Goal: Information Seeking & Learning: Learn about a topic

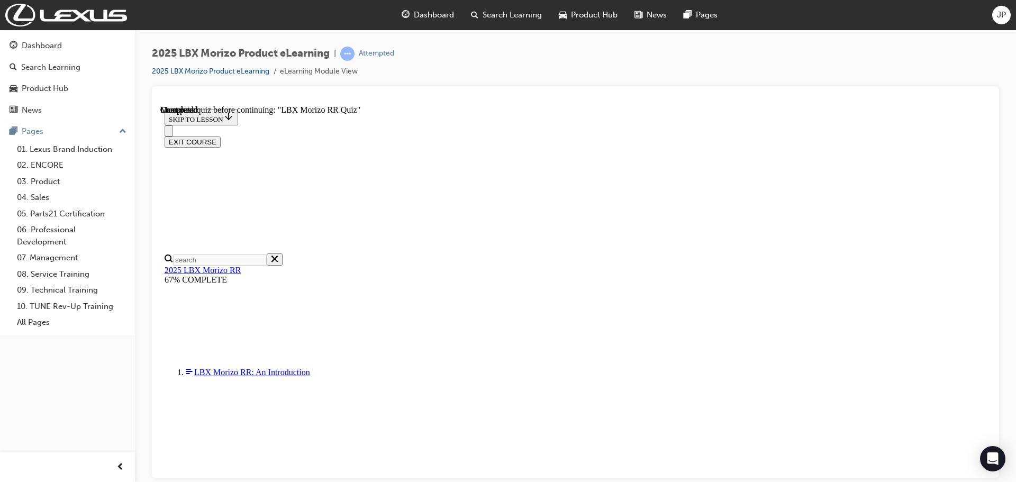
scroll to position [37, 0]
radio input "true"
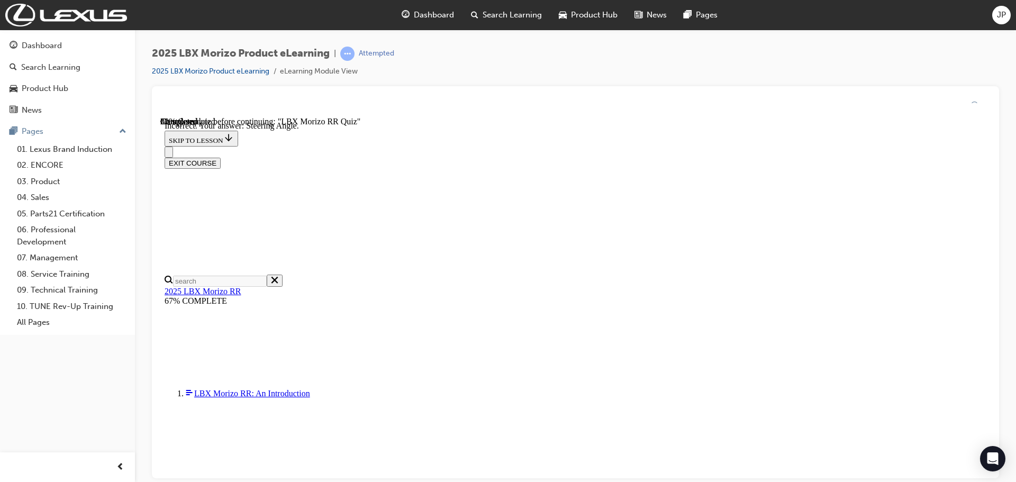
scroll to position [172, 0]
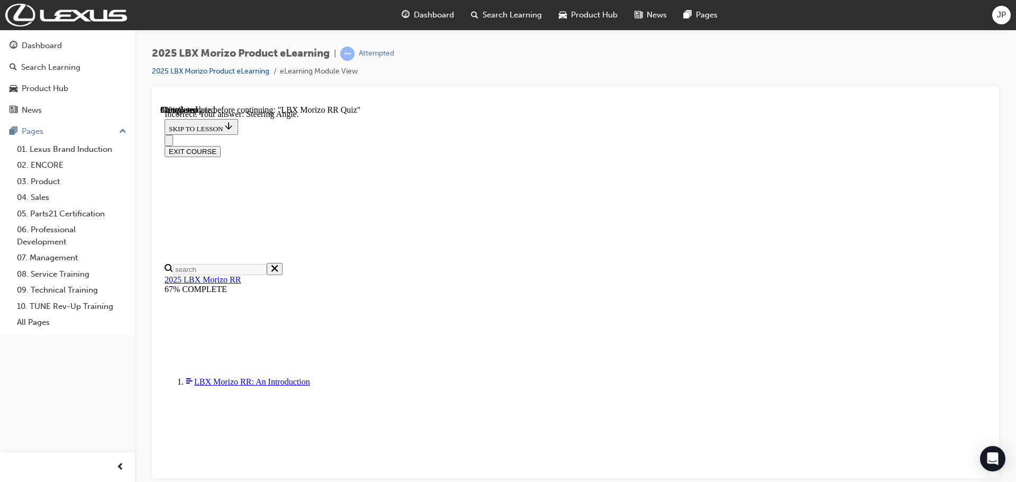
radio input "true"
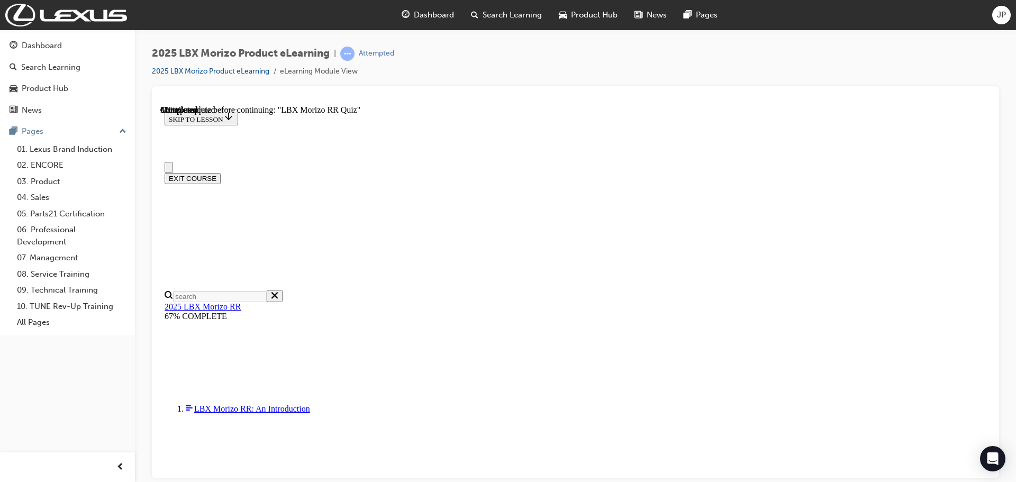
scroll to position [212, 0]
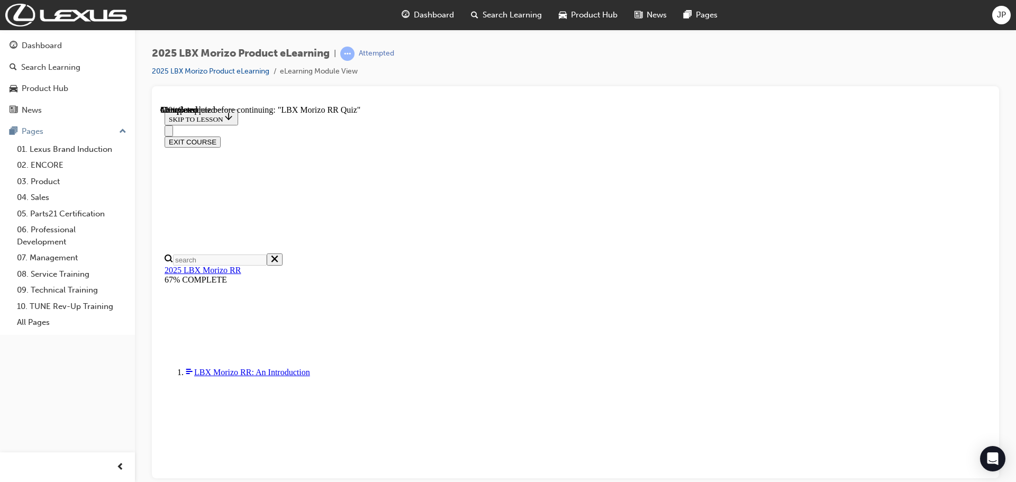
radio input "true"
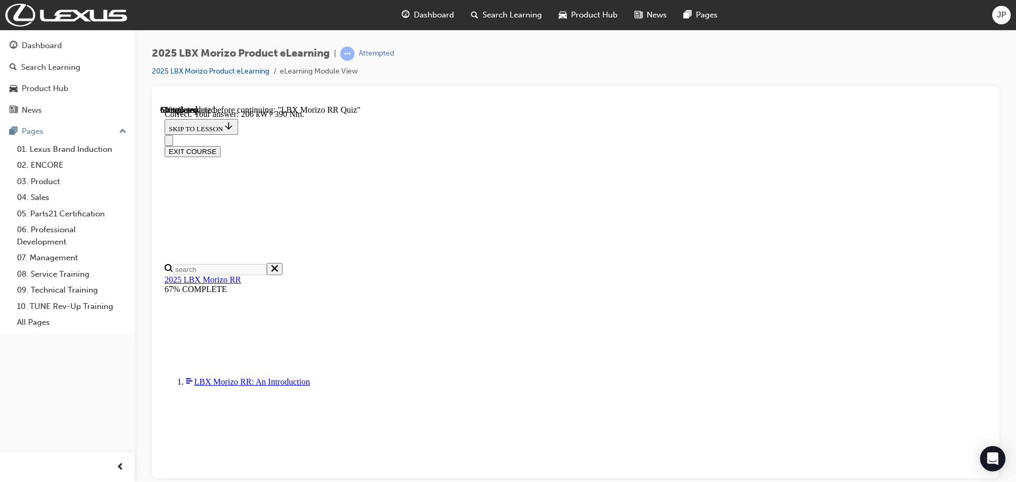
scroll to position [374, 0]
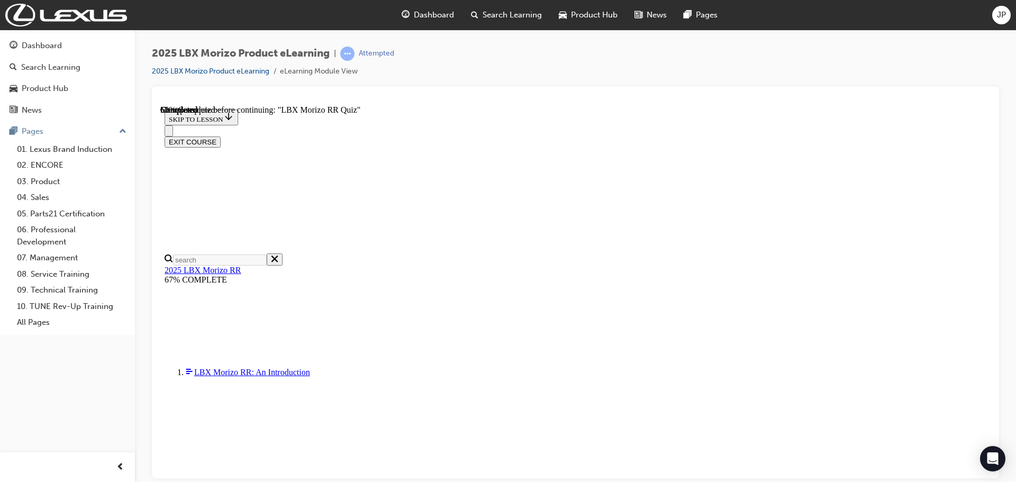
scroll to position [212, 0]
radio input "true"
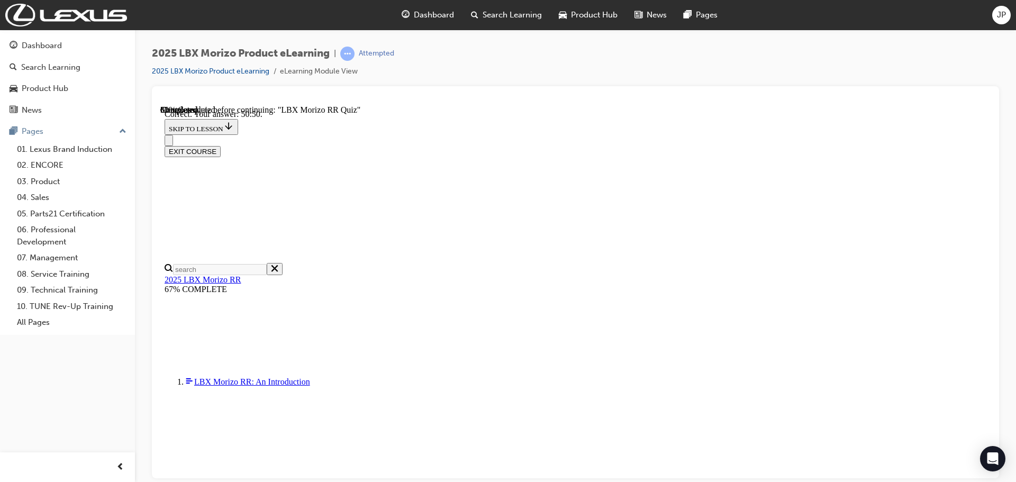
scroll to position [374, 0]
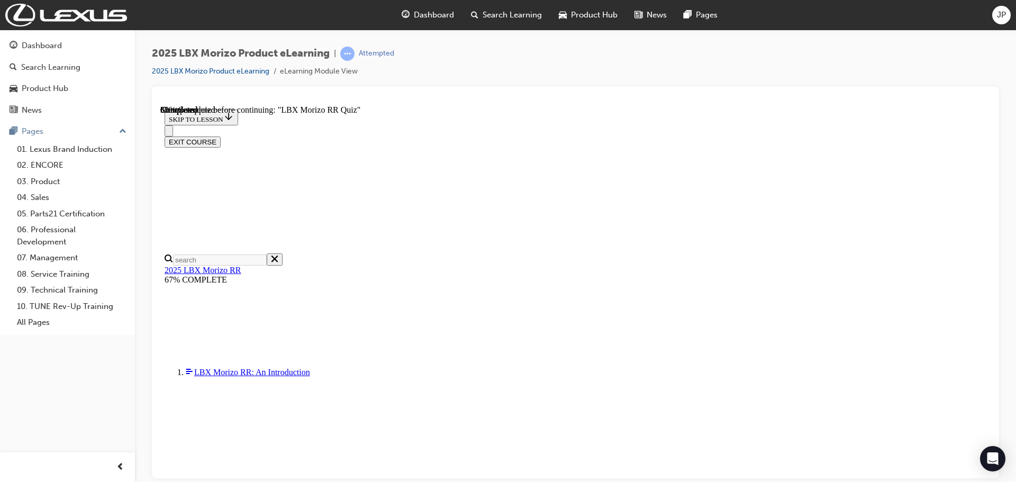
scroll to position [245, 0]
radio input "true"
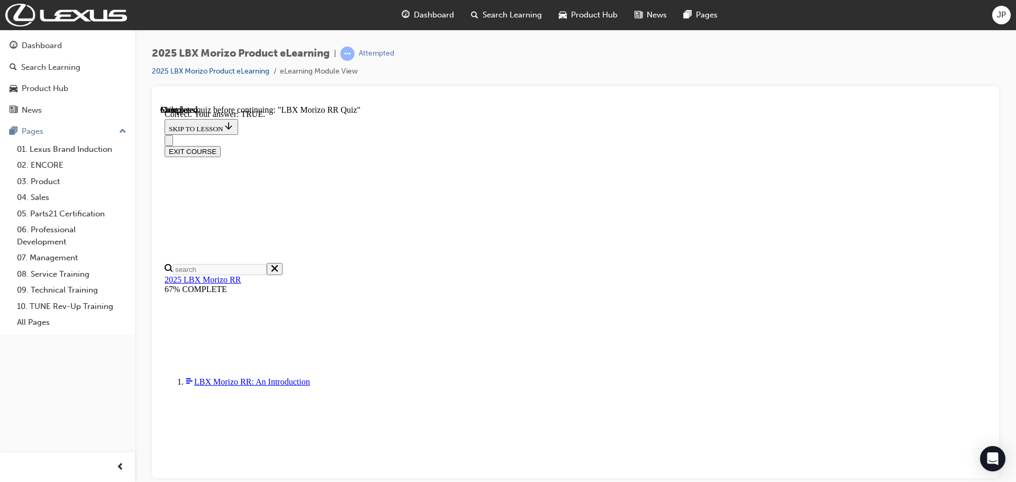
scroll to position [310, 0]
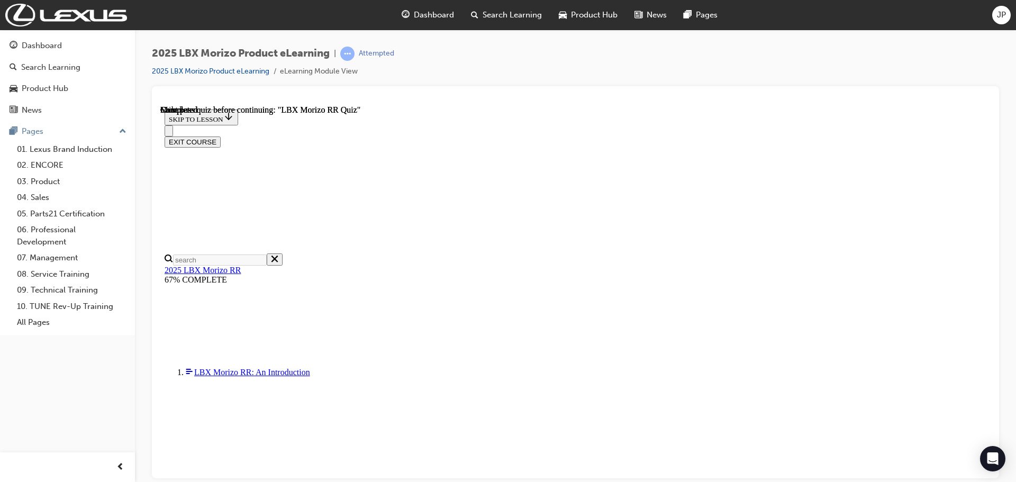
scroll to position [207, 0]
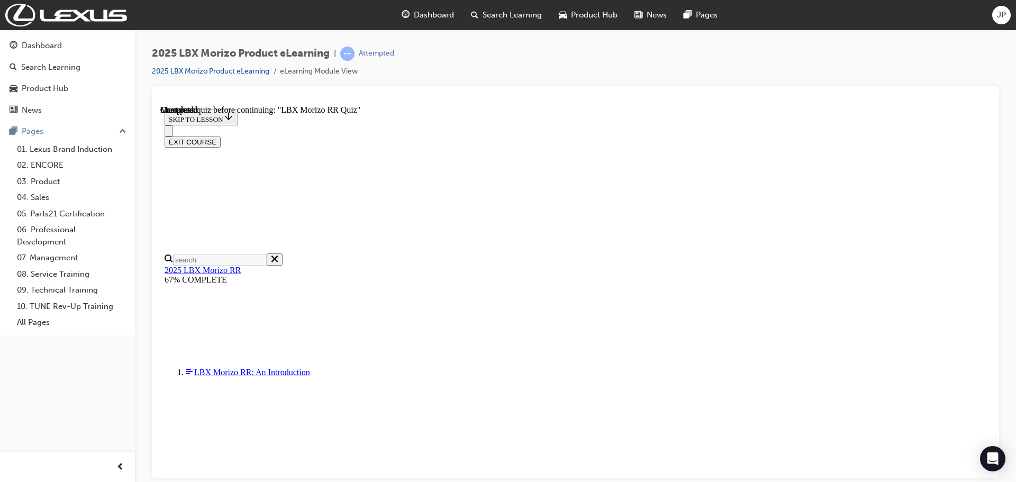
radio input "true"
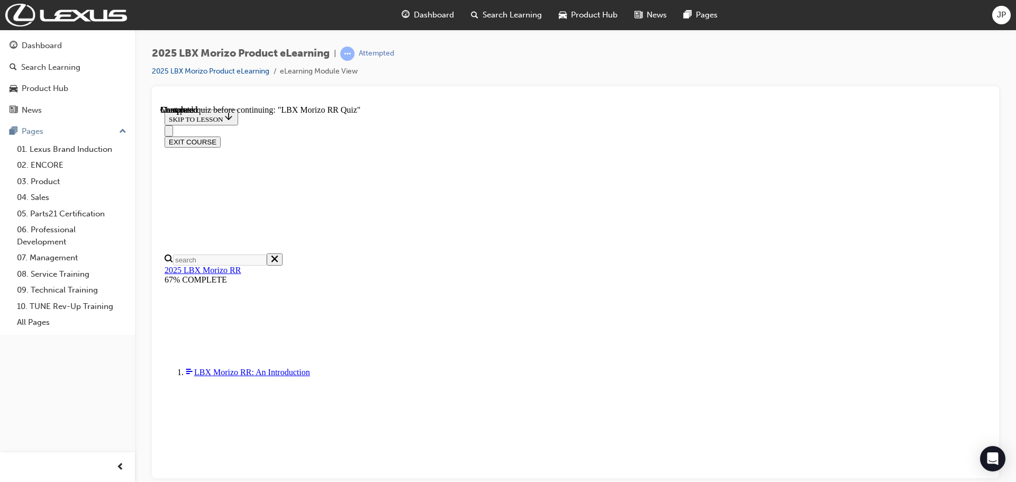
radio input "true"
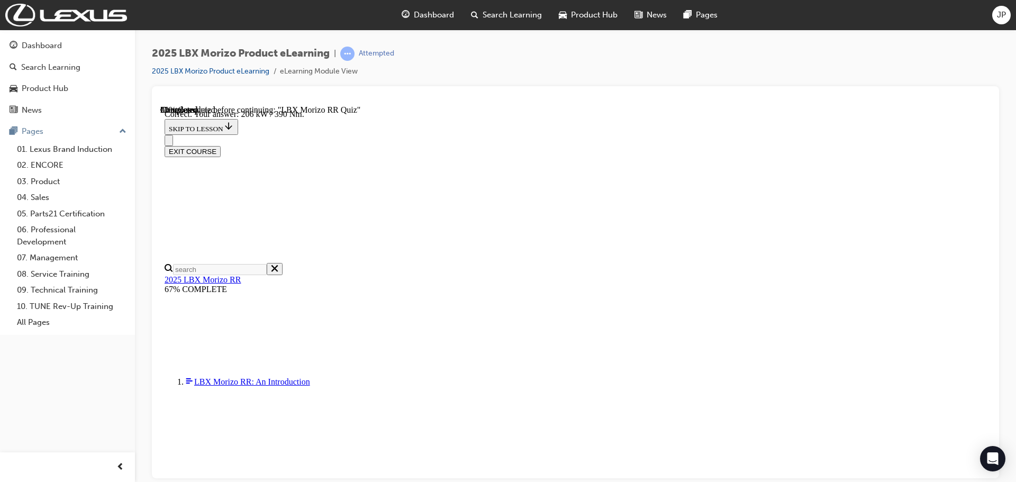
scroll to position [374, 0]
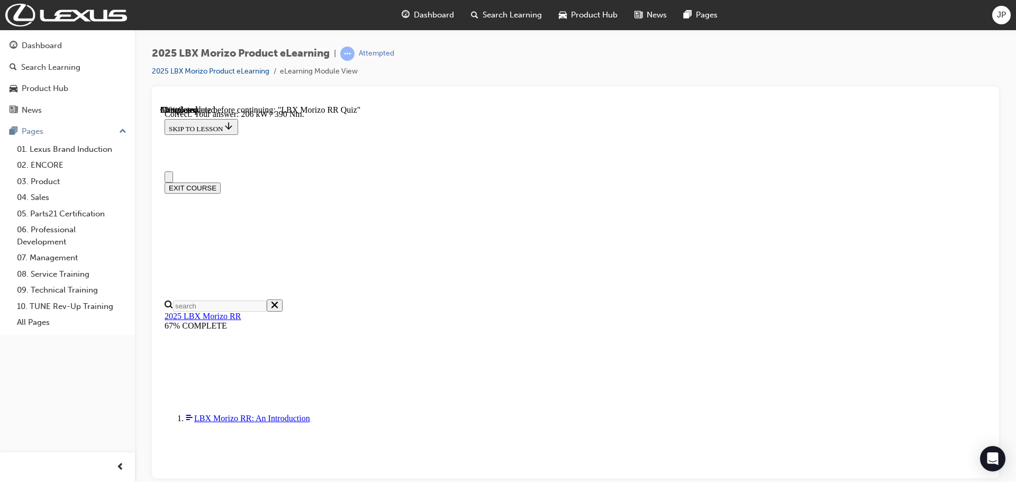
scroll to position [0, 0]
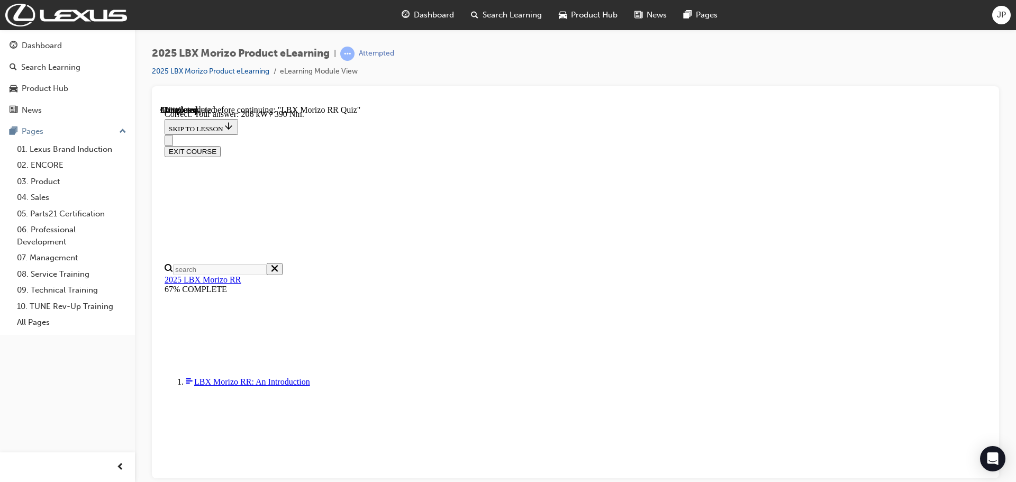
radio input "true"
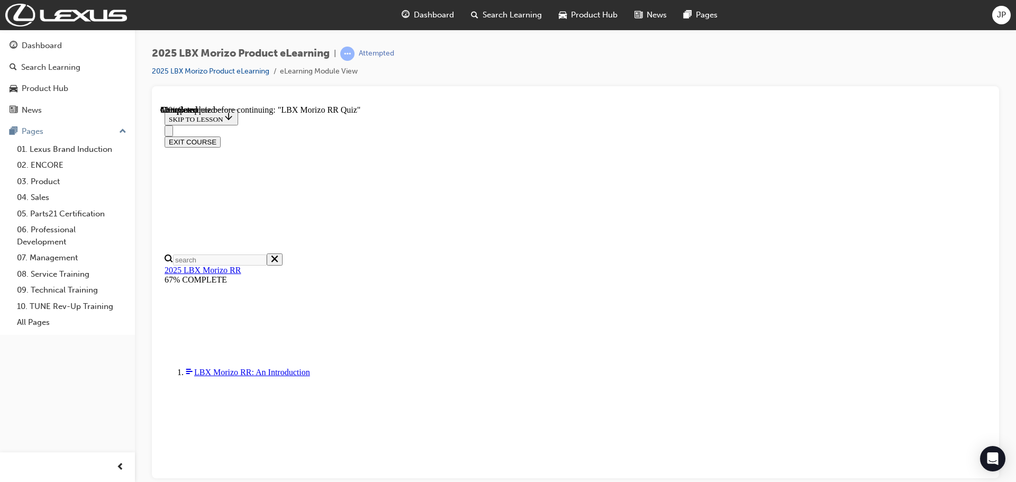
scroll to position [107, 0]
radio input "true"
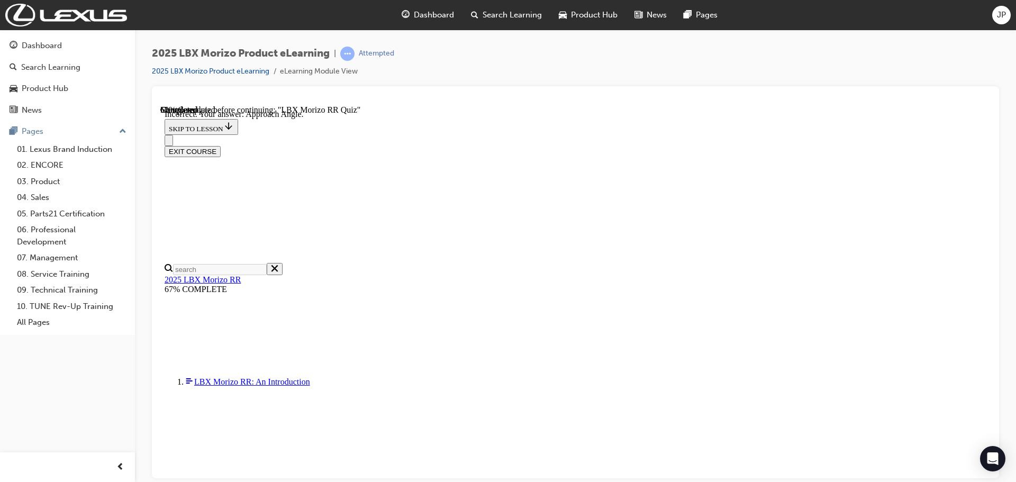
scroll to position [7, 0]
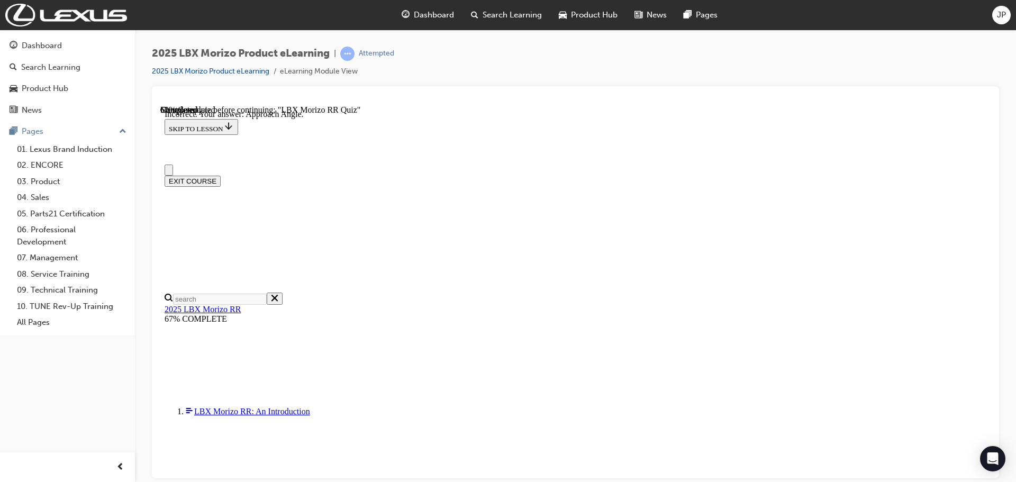
drag, startPoint x: 675, startPoint y: 128, endPoint x: 479, endPoint y: 271, distance: 243.0
copy p "When it comes to the the 8-Speed Direct Shift transmission, which driver input …"
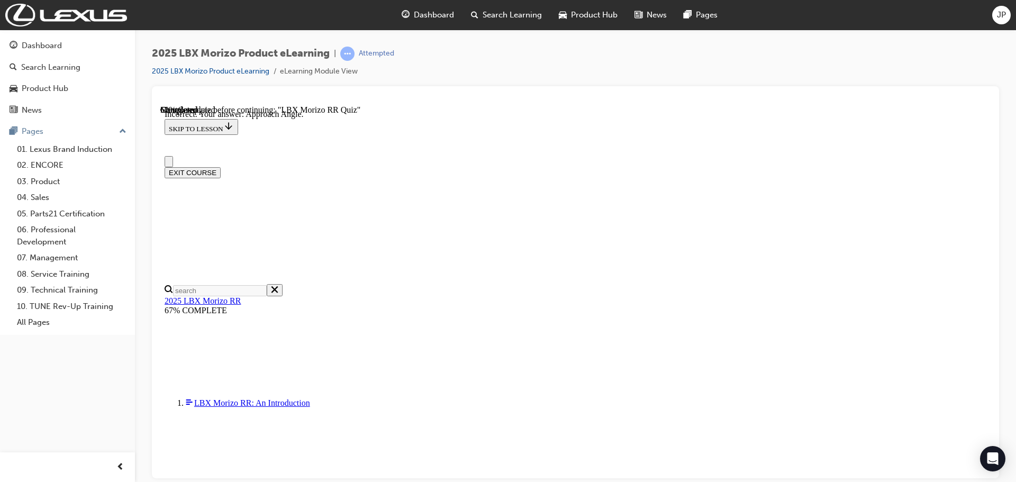
scroll to position [172, 0]
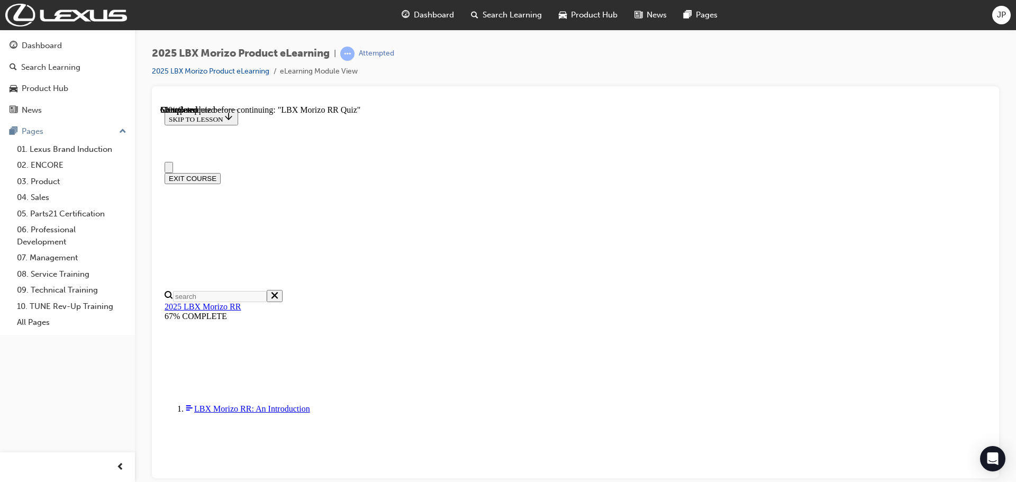
scroll to position [0, 0]
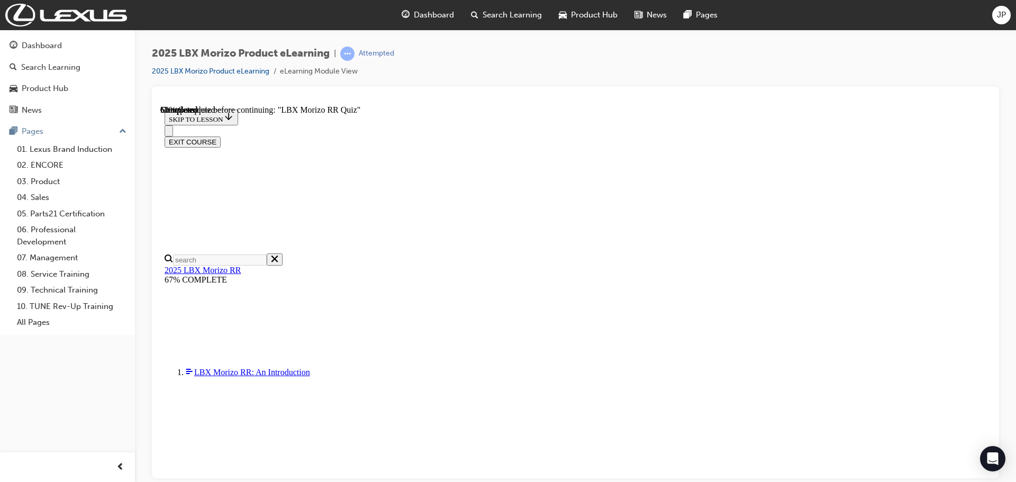
radio input "true"
drag, startPoint x: 623, startPoint y: 466, endPoint x: 633, endPoint y: 451, distance: 17.8
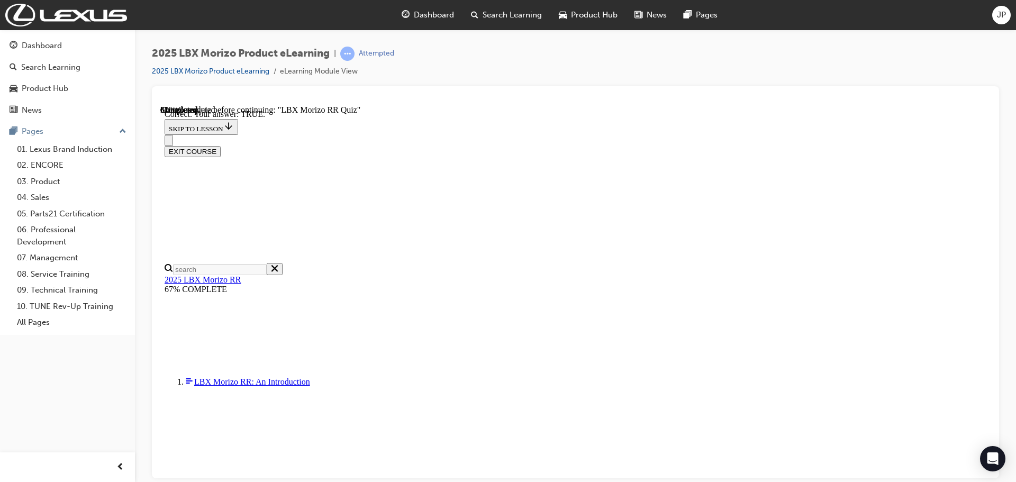
scroll to position [310, 0]
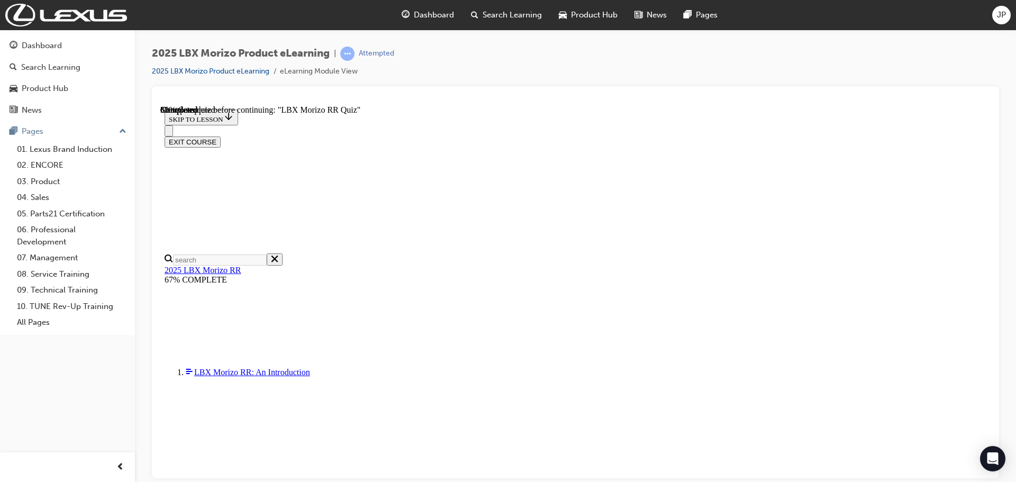
radio input "true"
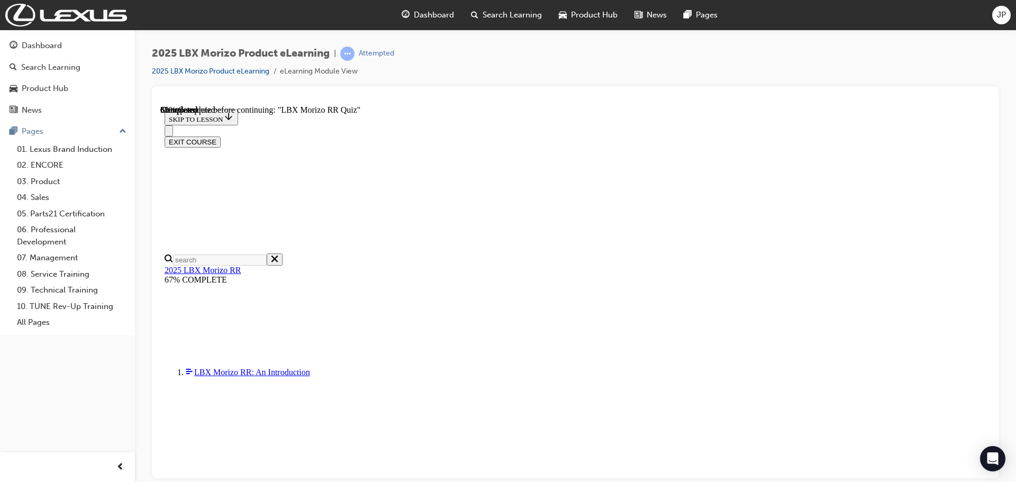
radio input "true"
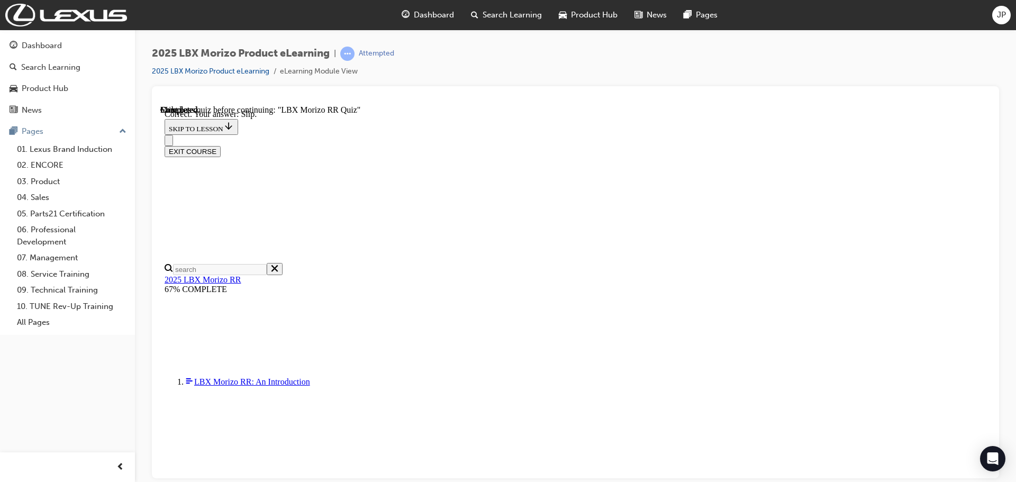
scroll to position [348, 0]
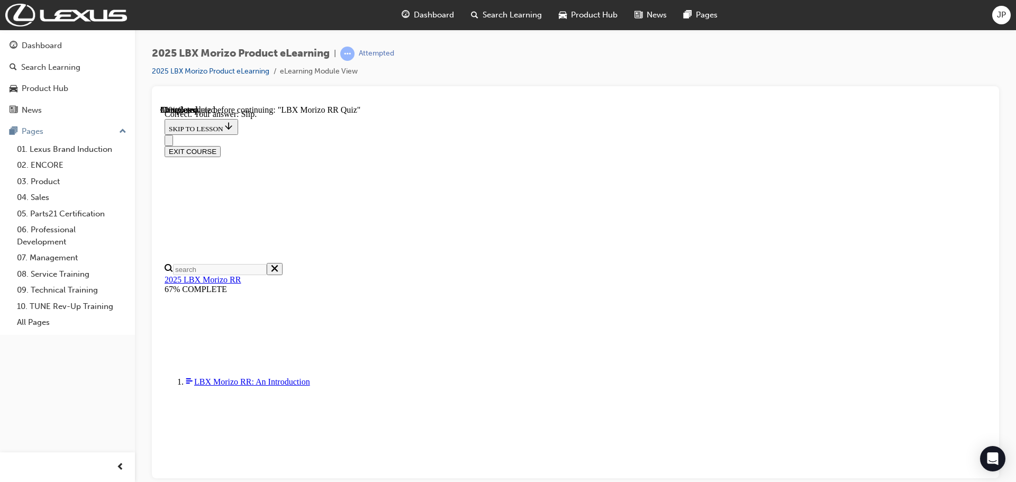
scroll to position [348, 0]
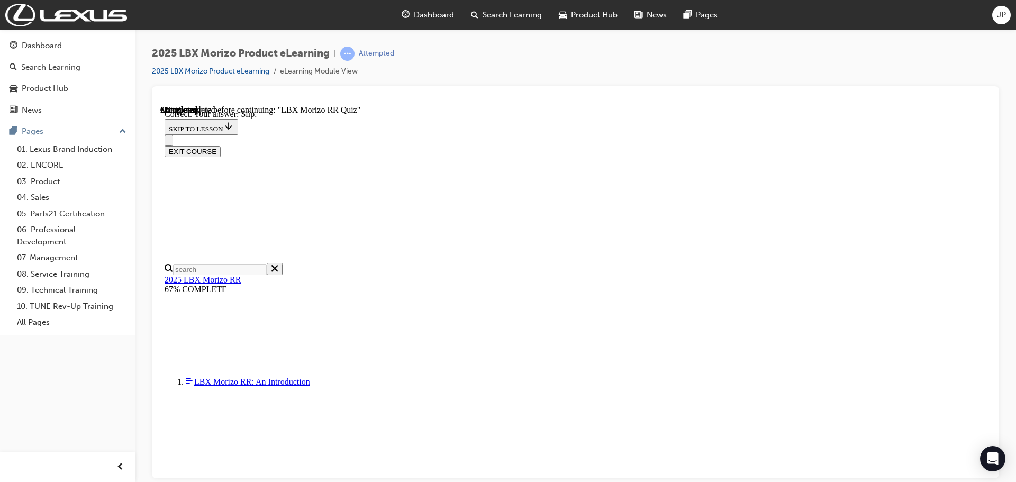
radio input "true"
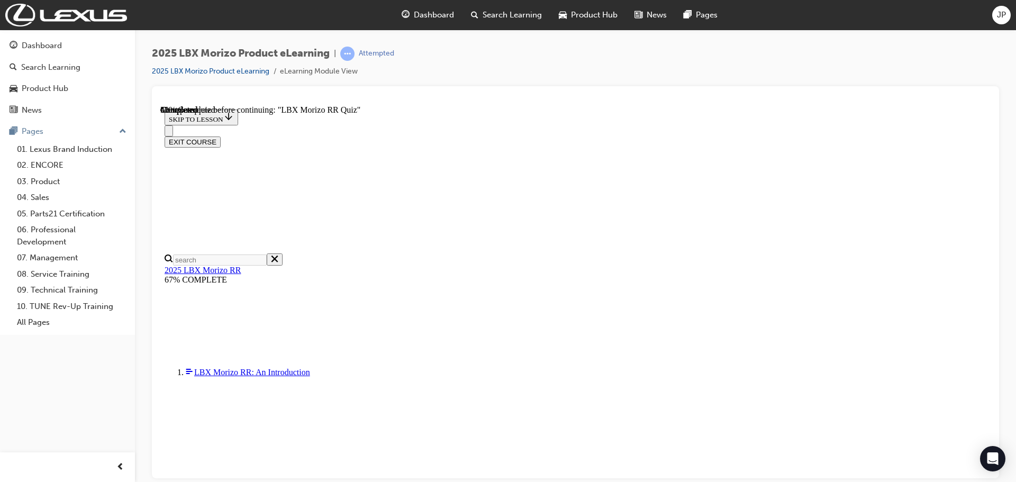
radio input "true"
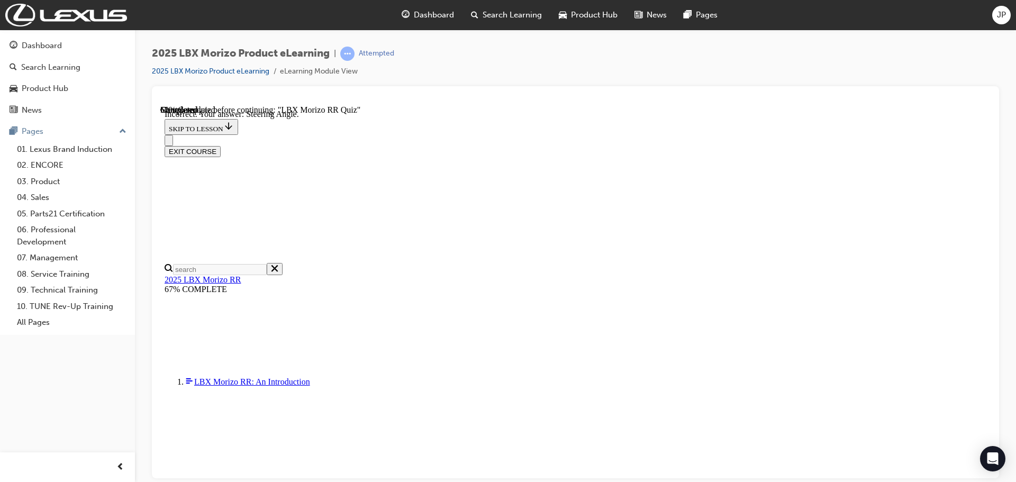
scroll to position [172, 0]
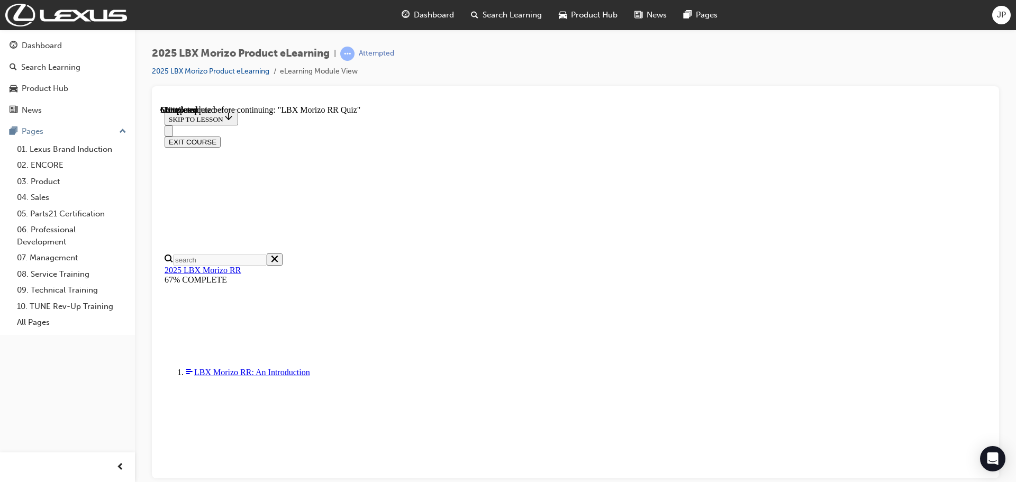
radio input "true"
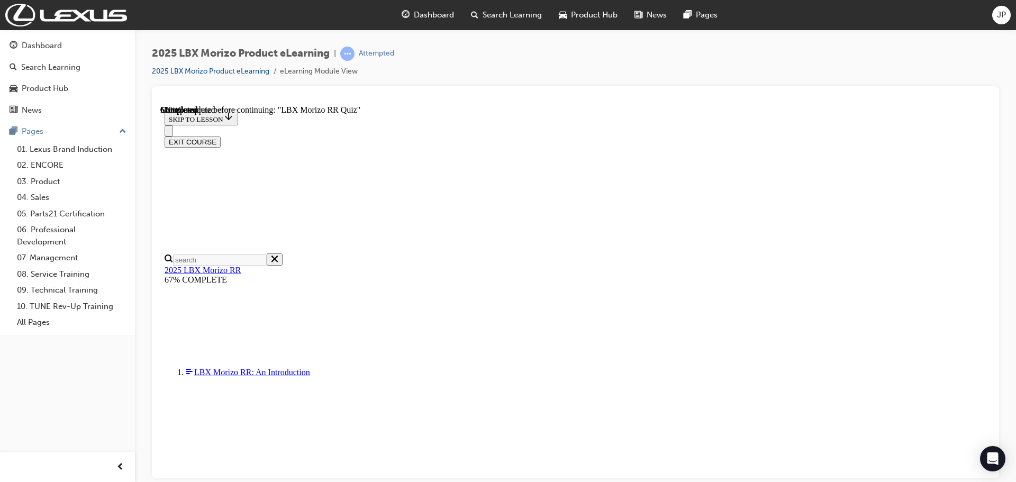
radio input "true"
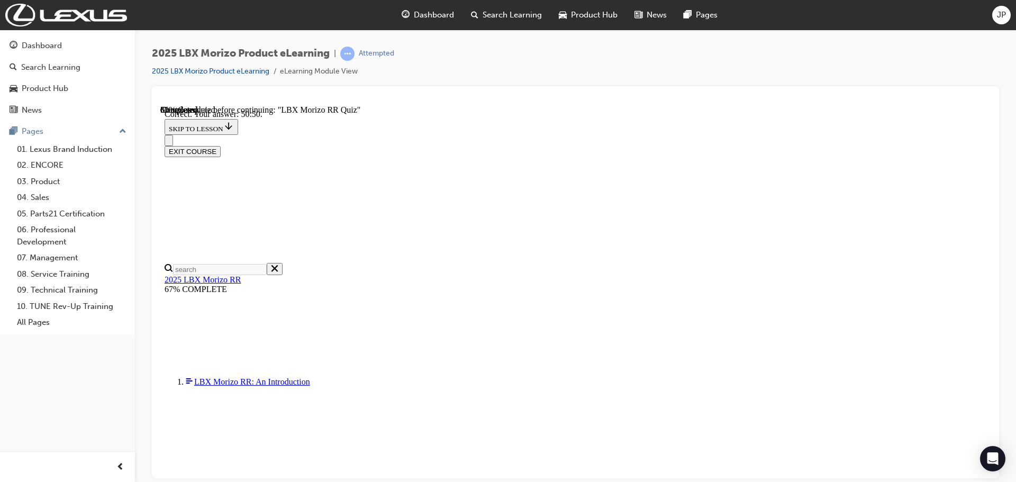
scroll to position [374, 0]
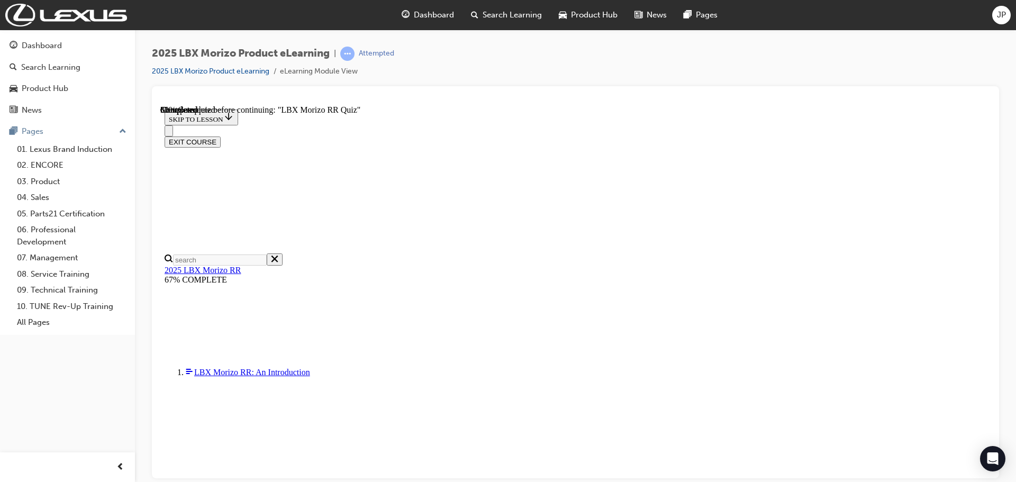
scroll to position [309, 0]
radio input "true"
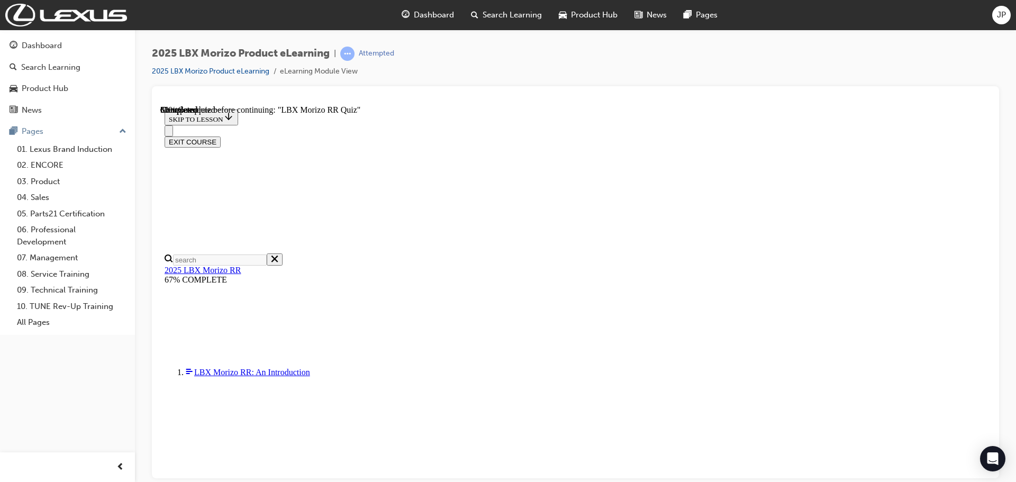
radio input "true"
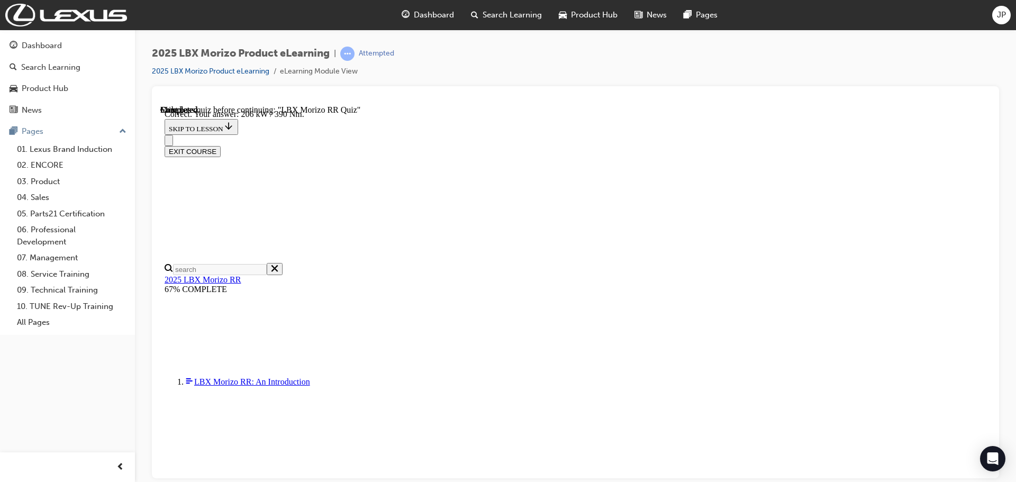
scroll to position [374, 0]
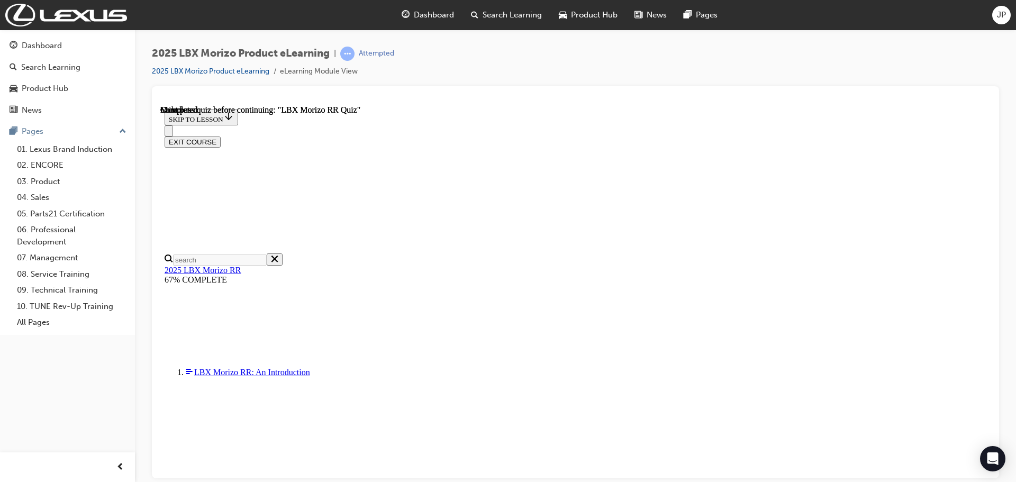
scroll to position [207, 0]
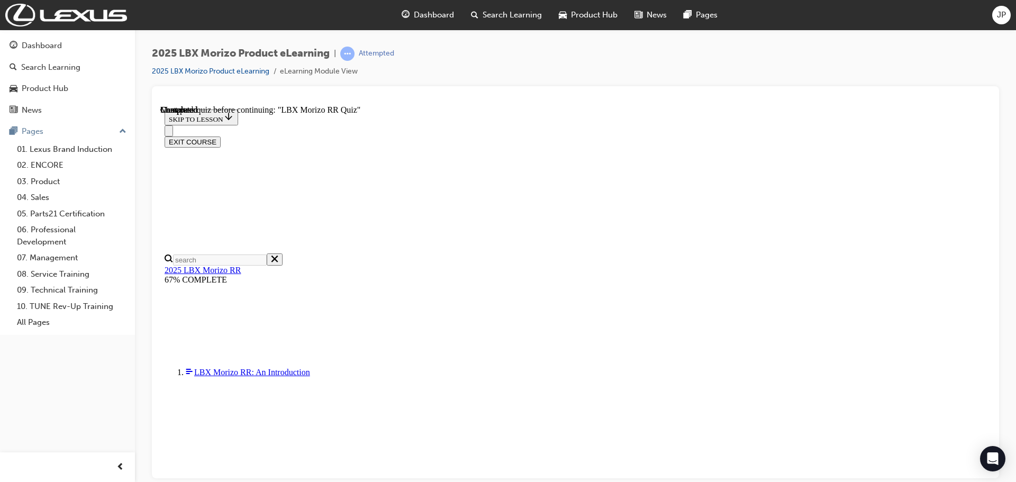
drag, startPoint x: 523, startPoint y: 373, endPoint x: 528, endPoint y: 365, distance: 9.3
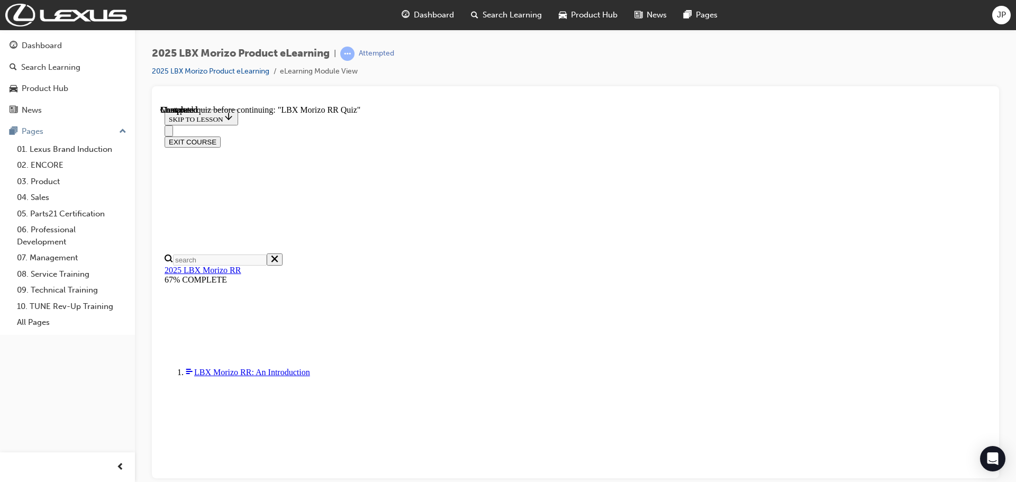
radio input "true"
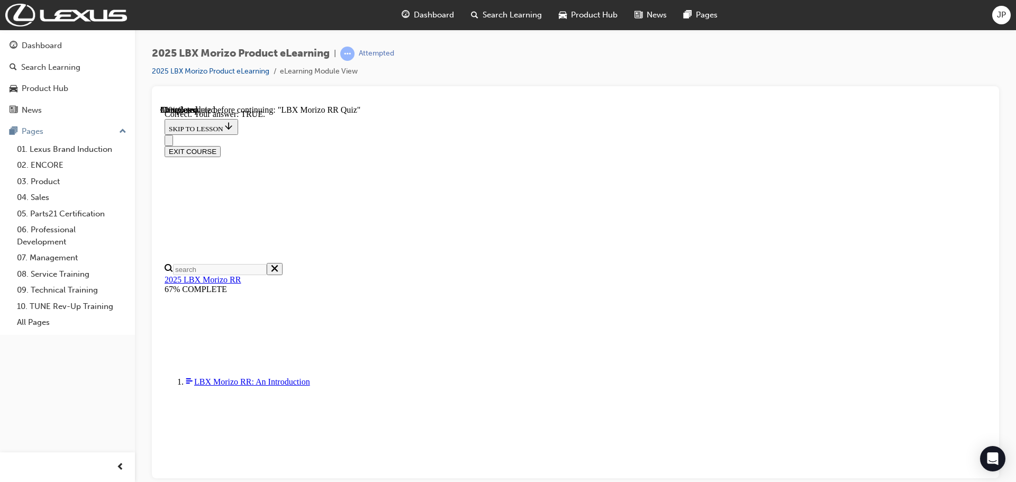
scroll to position [310, 0]
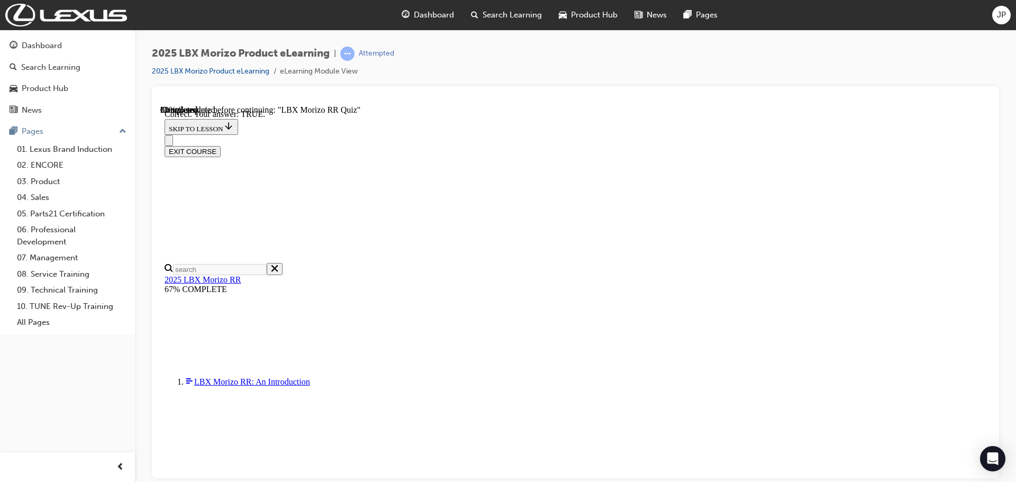
radio input "true"
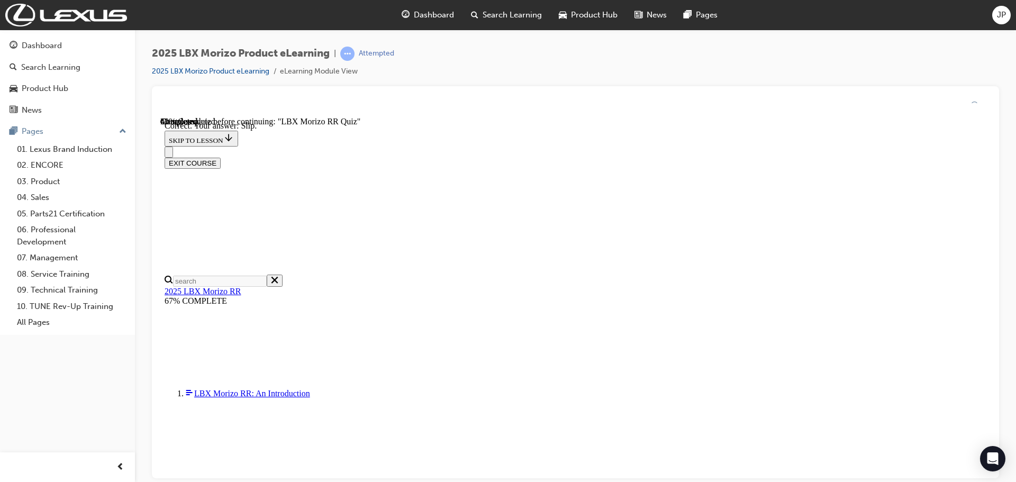
scroll to position [348, 0]
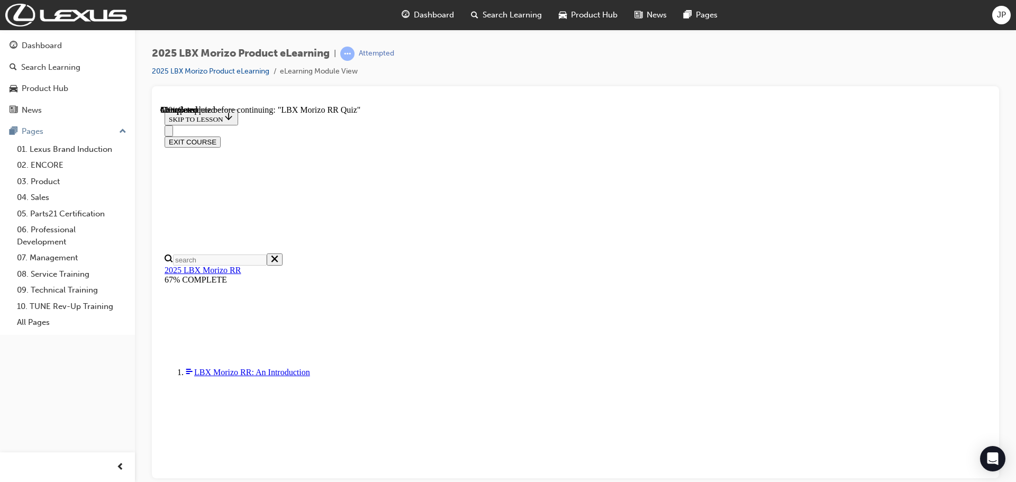
scroll to position [298, 0]
radio input "true"
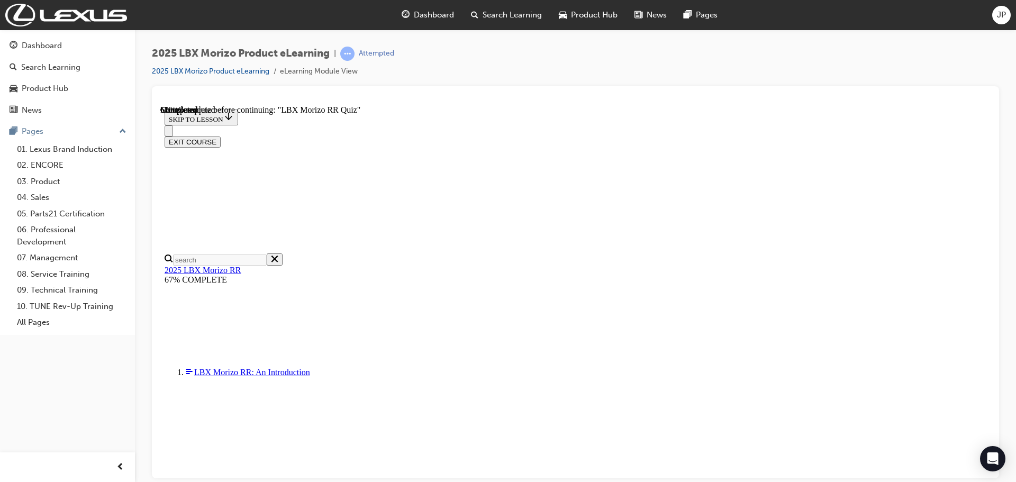
radio input "true"
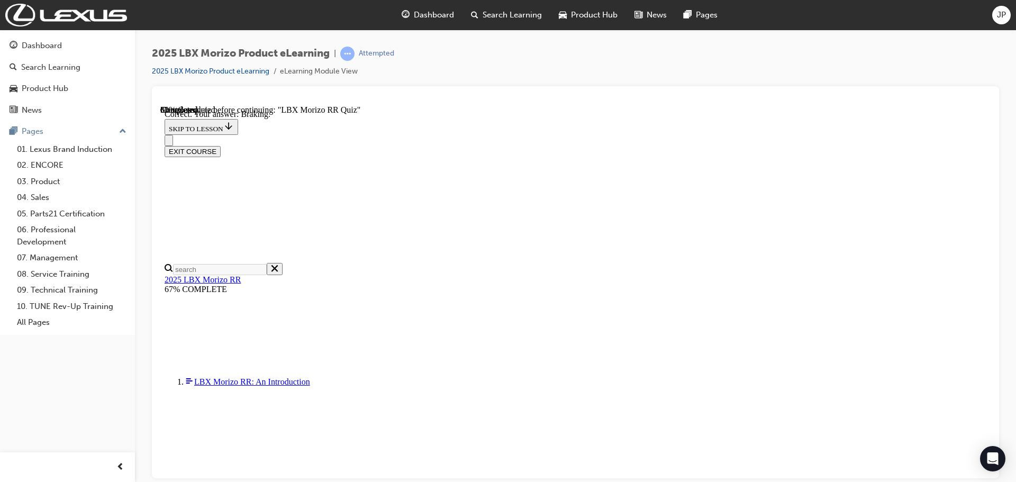
scroll to position [172, 0]
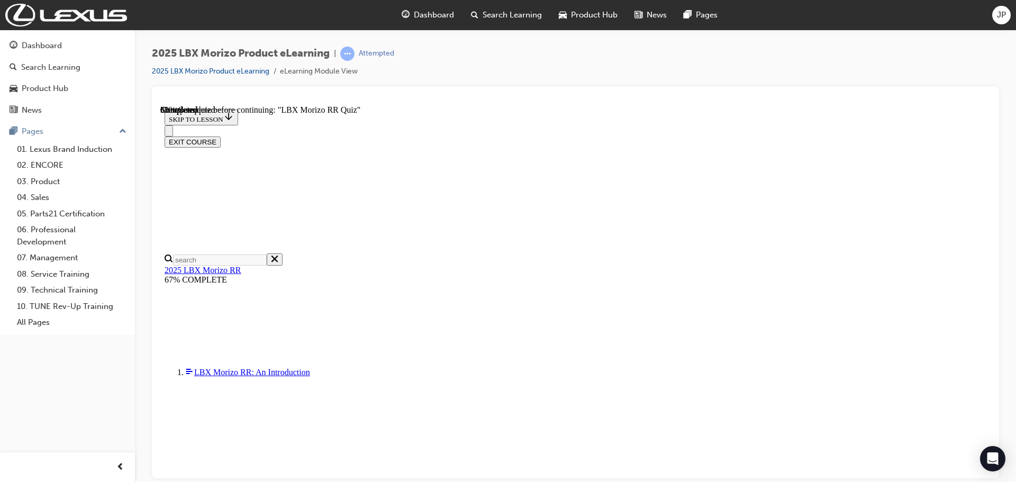
scroll to position [309, 0]
radio input "true"
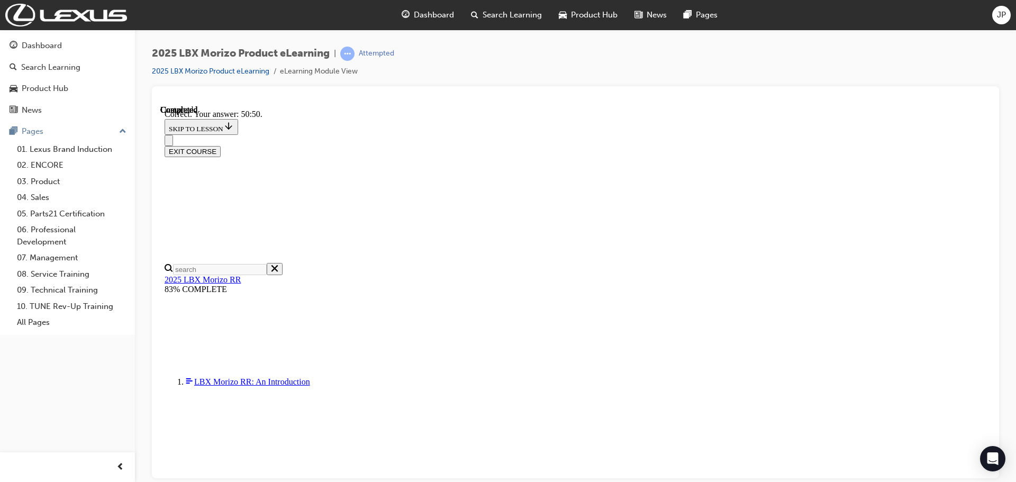
scroll to position [374, 0]
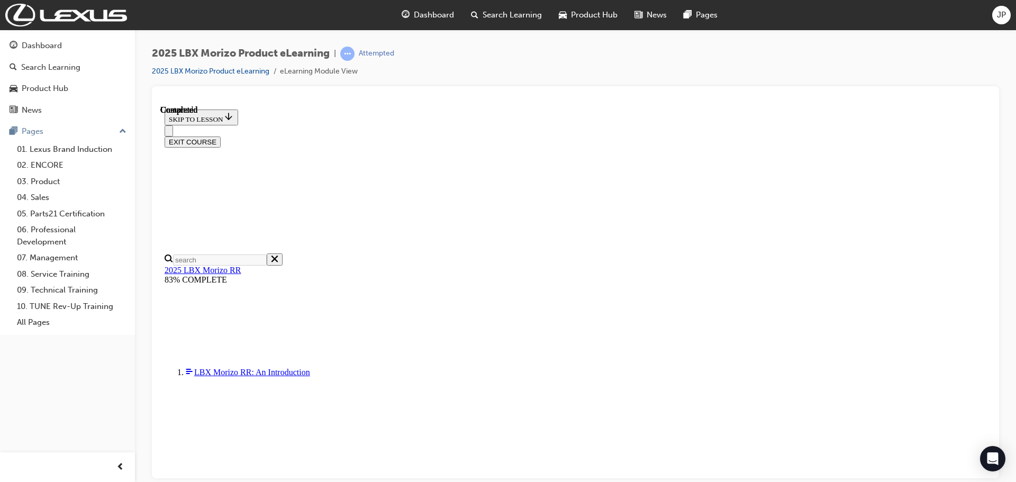
scroll to position [89, 0]
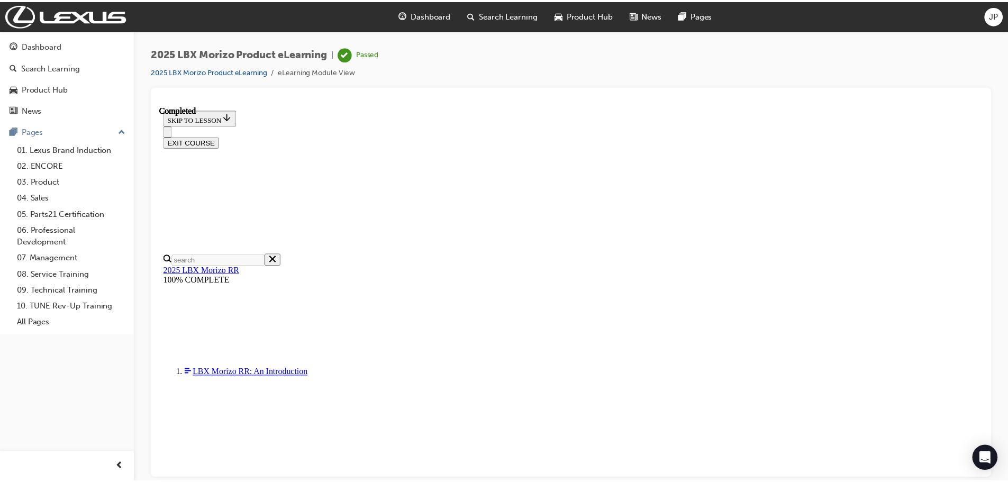
scroll to position [332, 0]
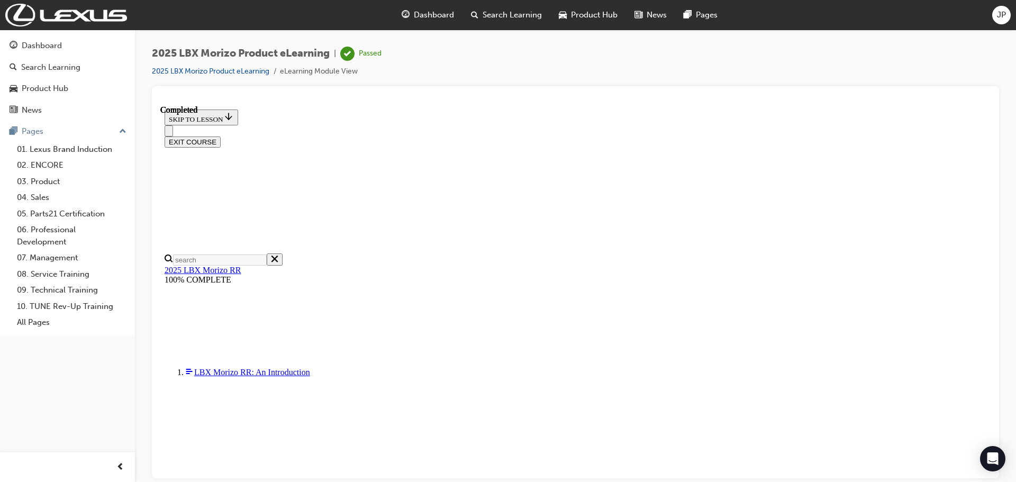
click at [221, 136] on button "EXIT COURSE" at bounding box center [193, 141] width 56 height 11
click at [433, 12] on span "Dashboard" at bounding box center [434, 15] width 40 height 12
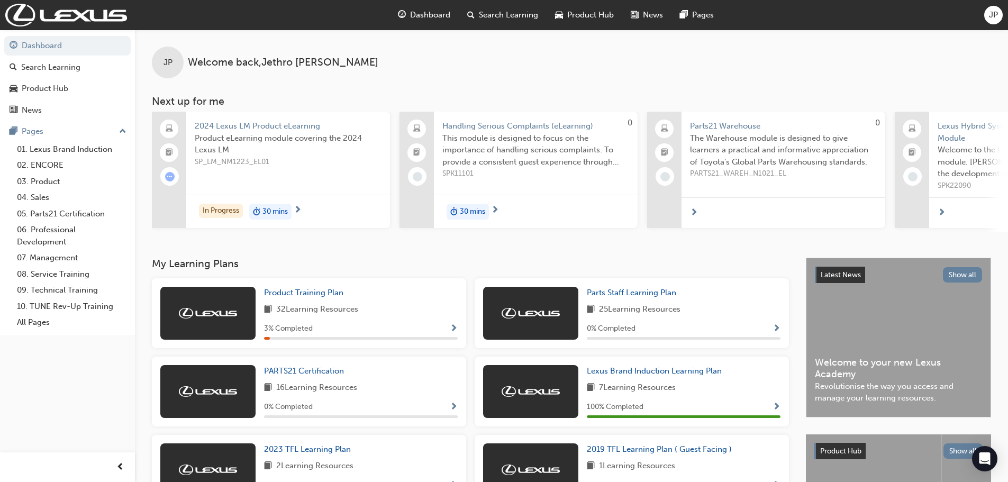
click at [409, 316] on div "32 Learning Resources" at bounding box center [361, 309] width 194 height 13
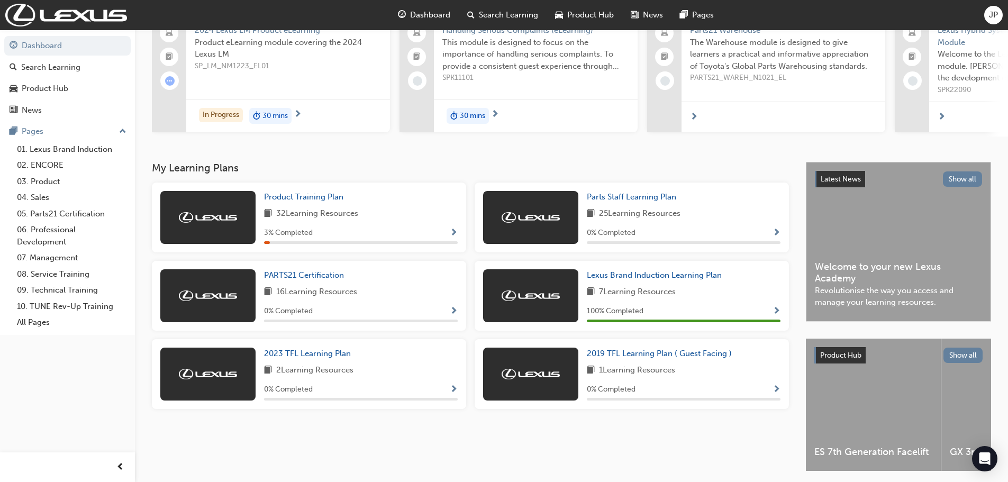
scroll to position [106, 0]
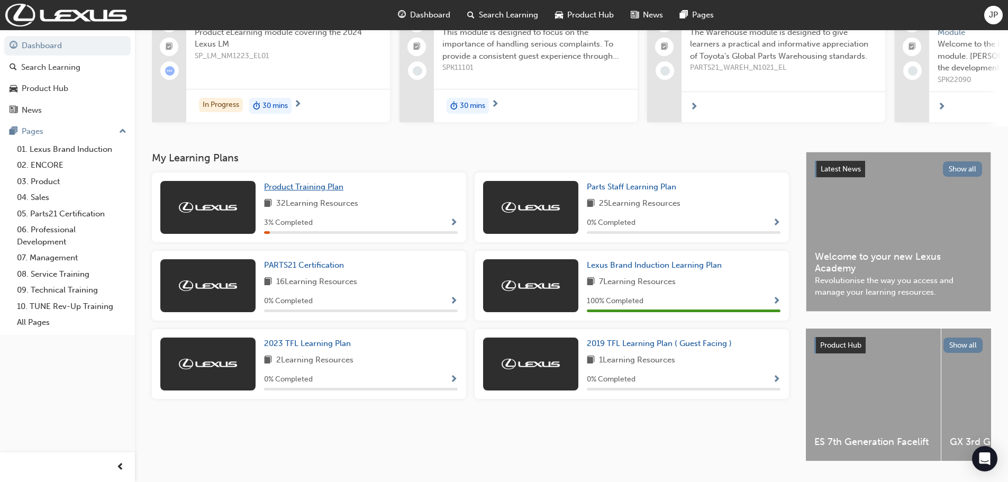
click at [319, 188] on span "Product Training Plan" at bounding box center [303, 187] width 79 height 10
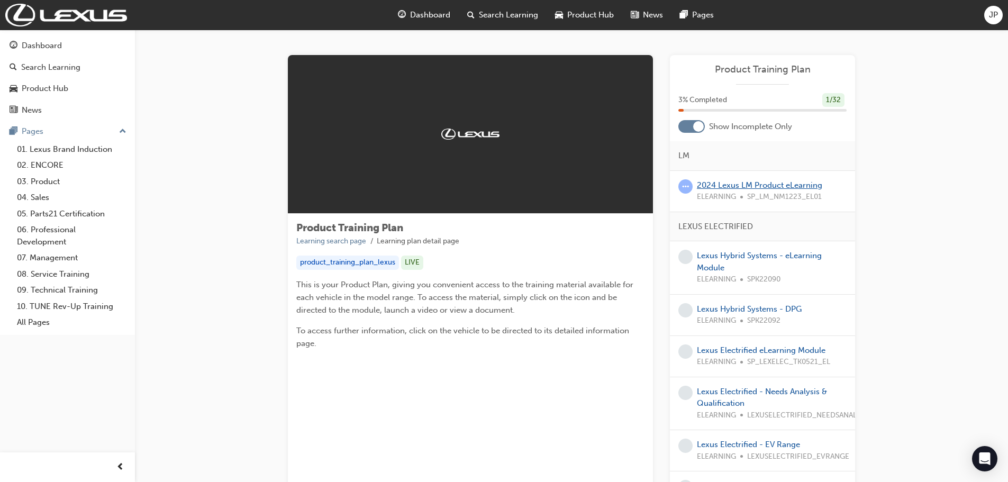
click at [781, 183] on link "2024 Lexus LM Product eLearning" at bounding box center [759, 185] width 125 height 10
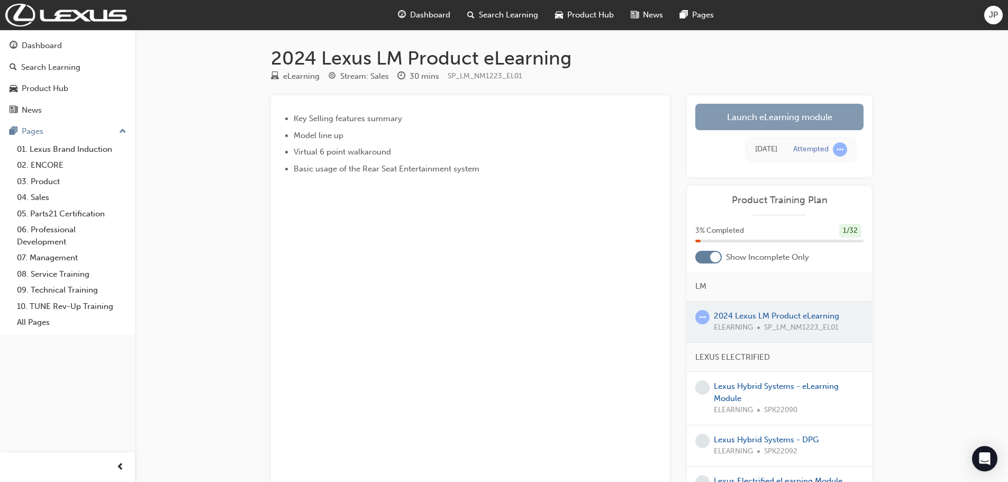
click at [776, 113] on link "Launch eLearning module" at bounding box center [779, 117] width 168 height 26
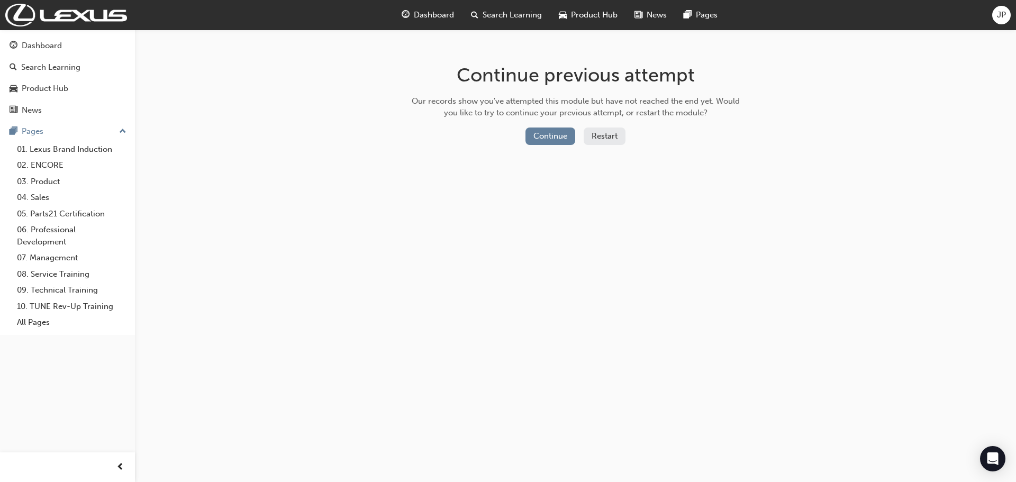
click at [982, 252] on div "Continue previous attempt Our records show you've attempted this module but hav…" at bounding box center [508, 241] width 1016 height 482
click at [565, 134] on button "Continue" at bounding box center [550, 136] width 50 height 17
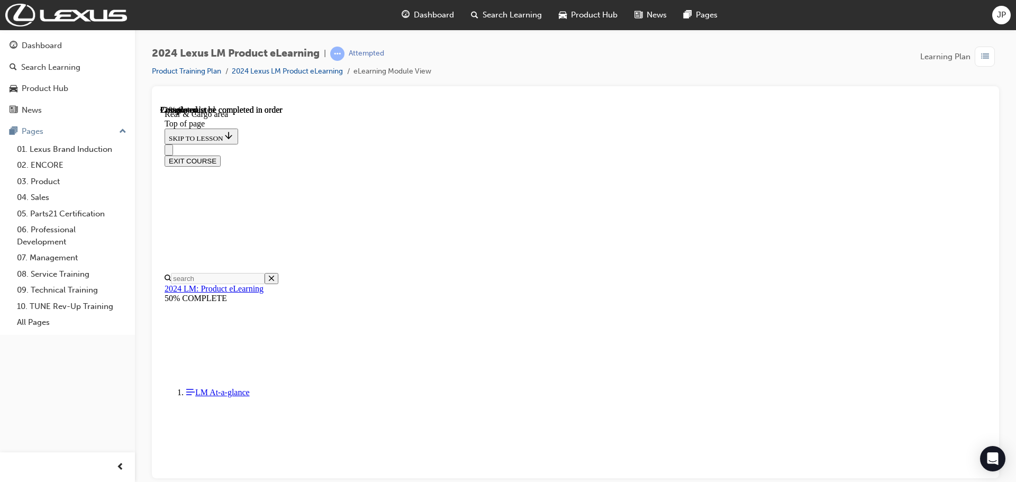
scroll to position [140, 0]
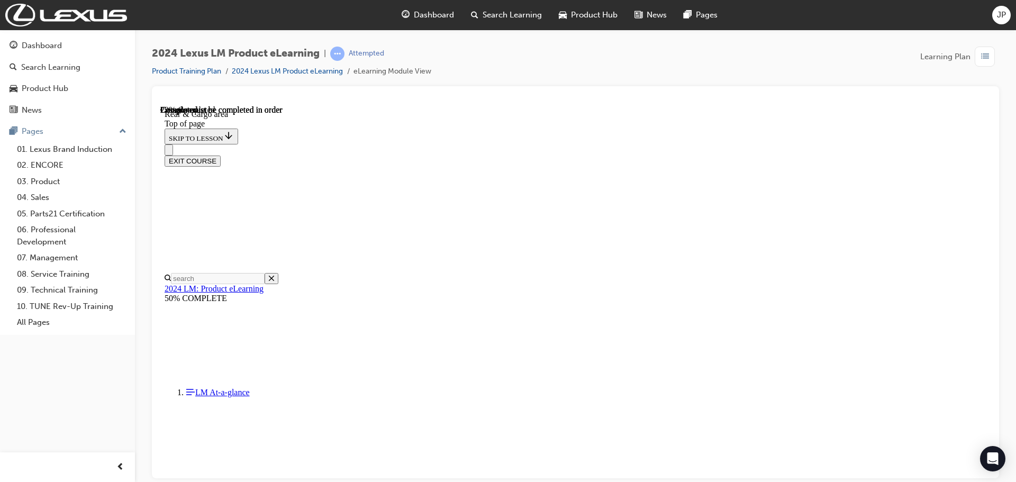
scroll to position [824, 0]
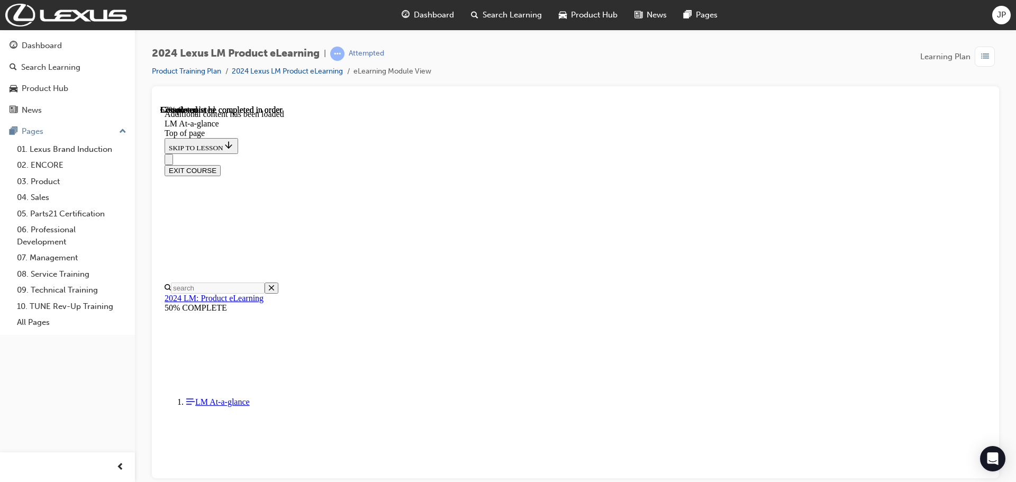
scroll to position [2972, 0]
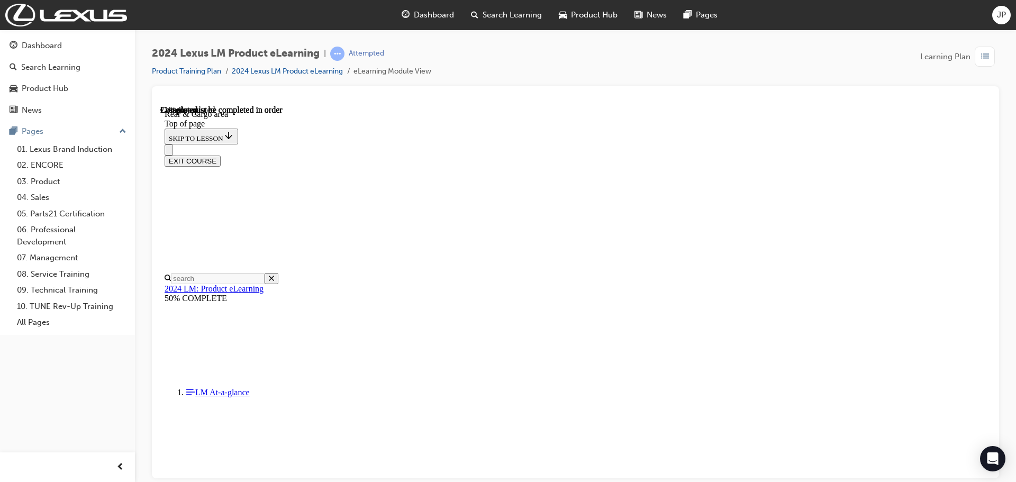
scroll to position [3189, 0]
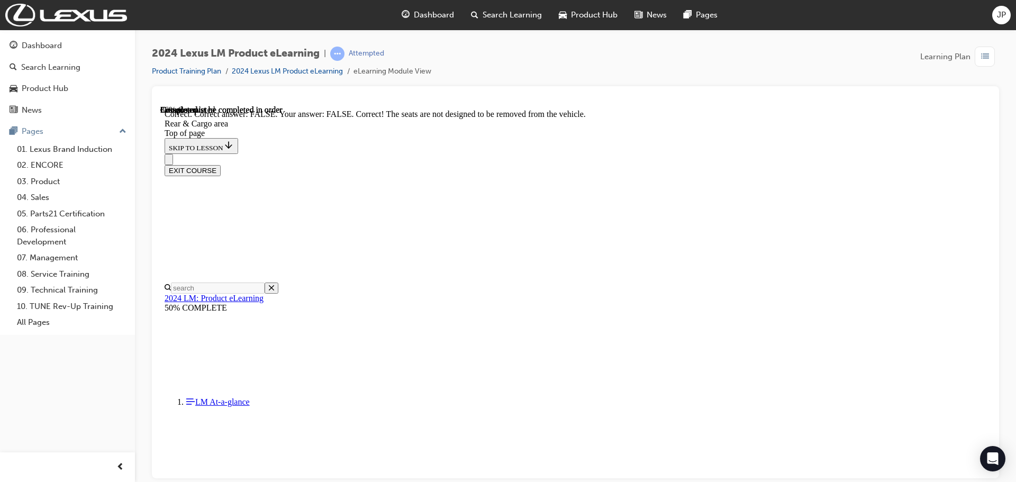
drag, startPoint x: 564, startPoint y: 202, endPoint x: 566, endPoint y: 210, distance: 8.9
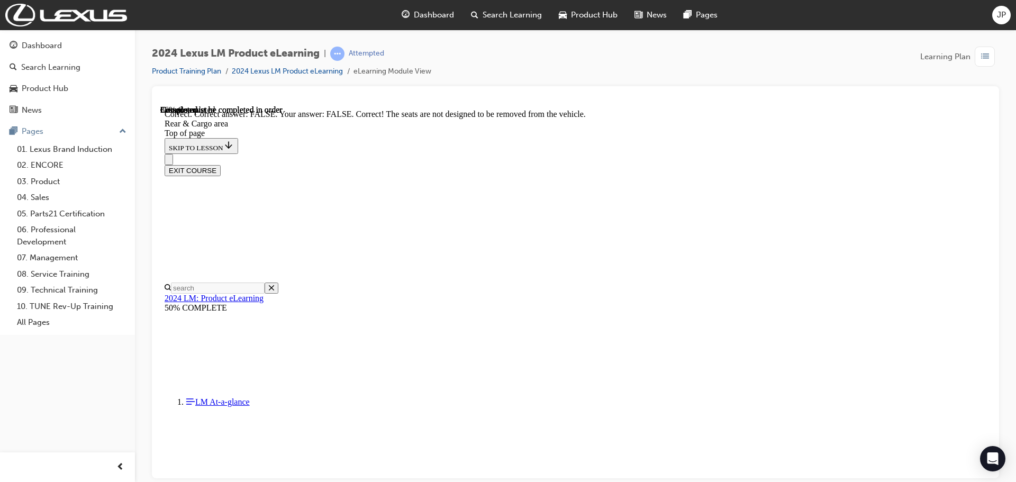
scroll to position [1331, 0]
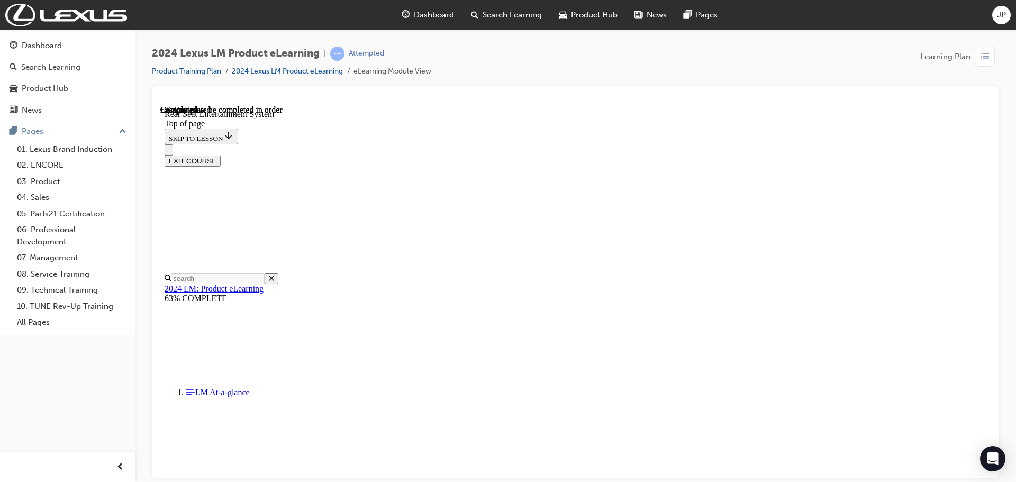
scroll to position [297, 0]
drag, startPoint x: 636, startPoint y: 413, endPoint x: 669, endPoint y: 416, distance: 33.5
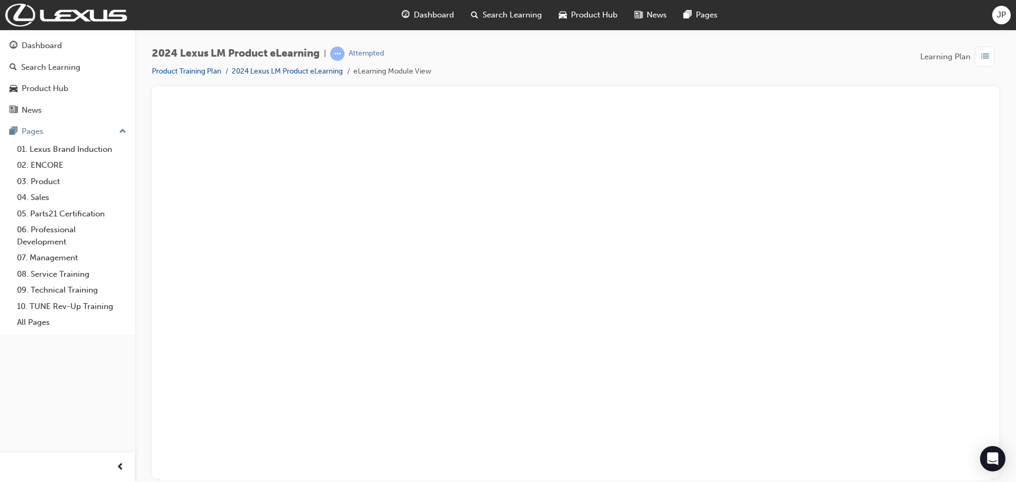
click at [817, 310] on button "Unzoom image" at bounding box center [575, 292] width 830 height 375
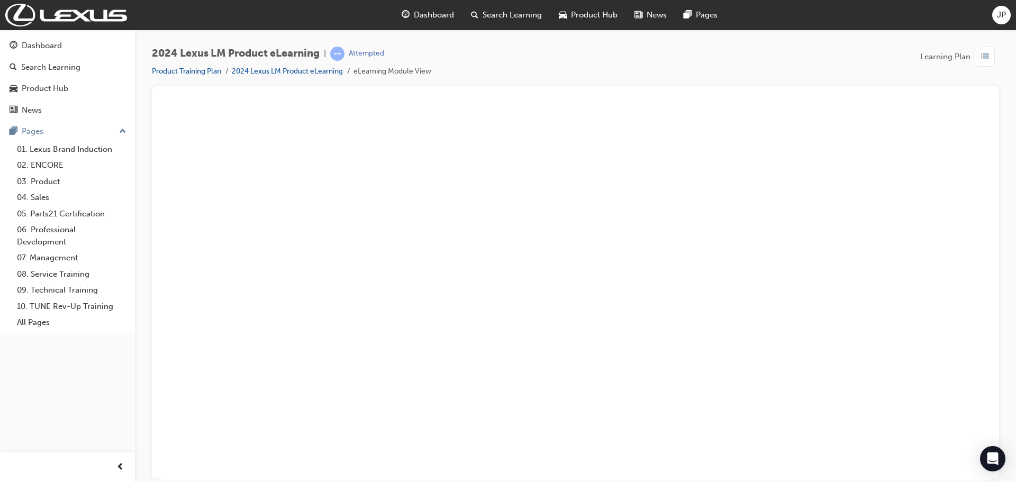
click at [611, 374] on button "Unzoom image" at bounding box center [575, 292] width 830 height 375
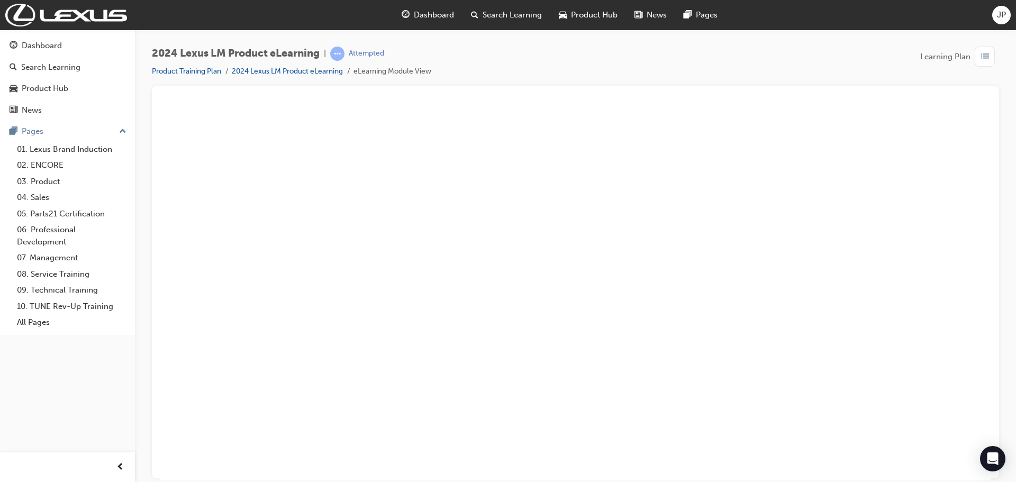
click at [698, 346] on button "Unzoom image" at bounding box center [575, 292] width 830 height 375
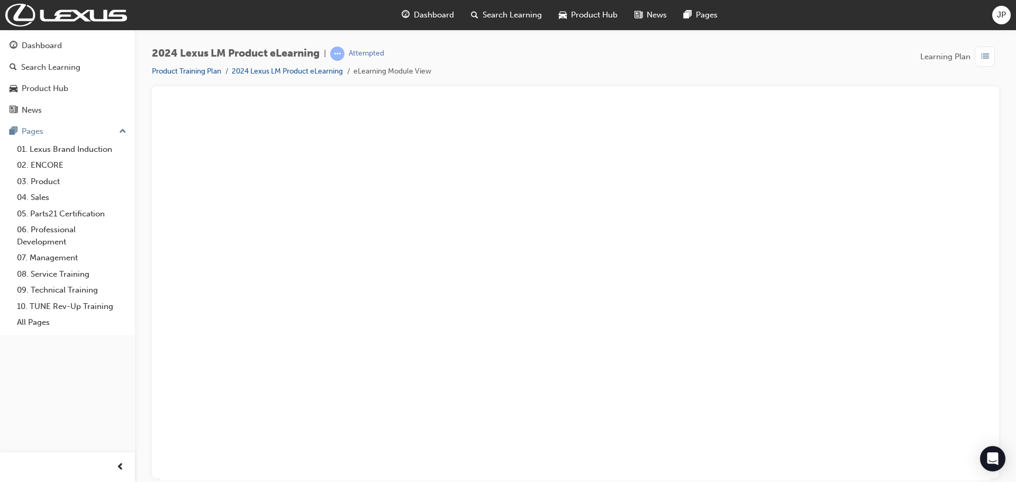
click at [749, 389] on button "Unzoom image" at bounding box center [575, 292] width 830 height 375
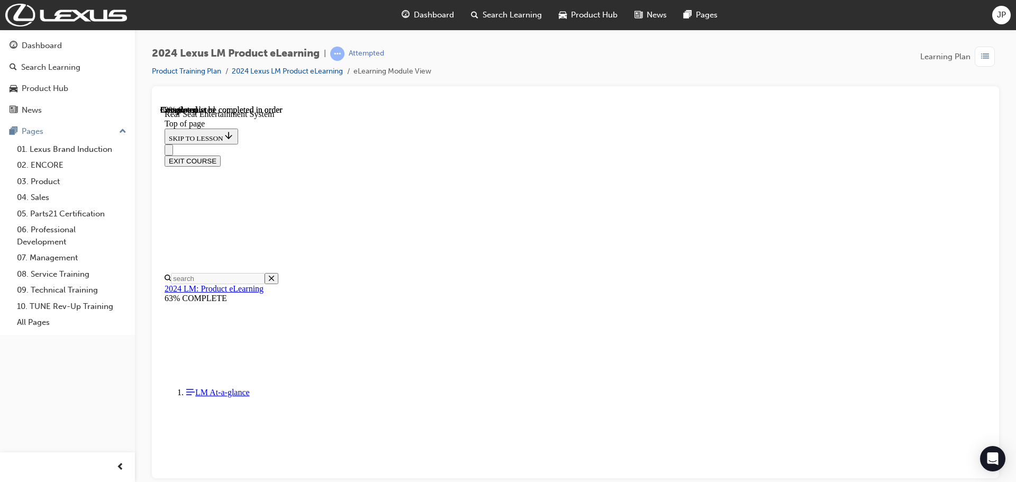
scroll to position [5311, 0]
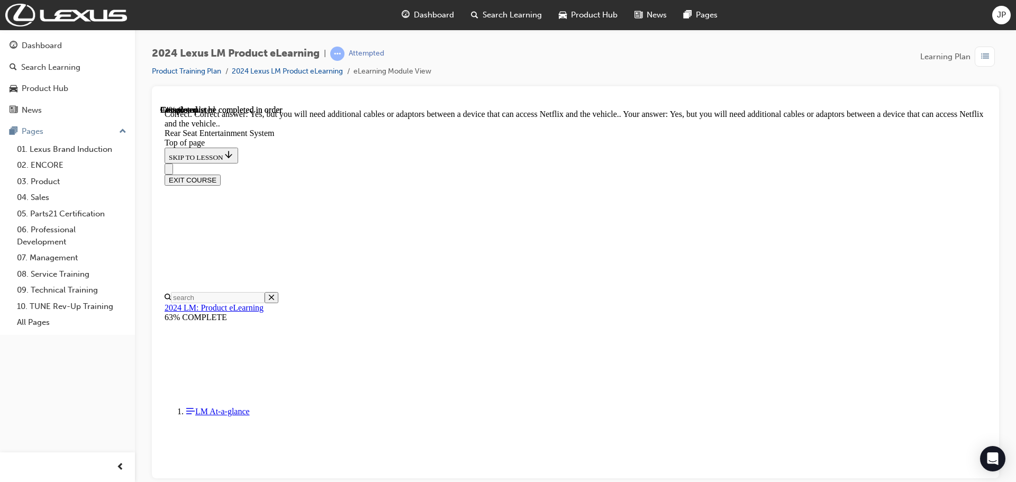
scroll to position [5379, 0]
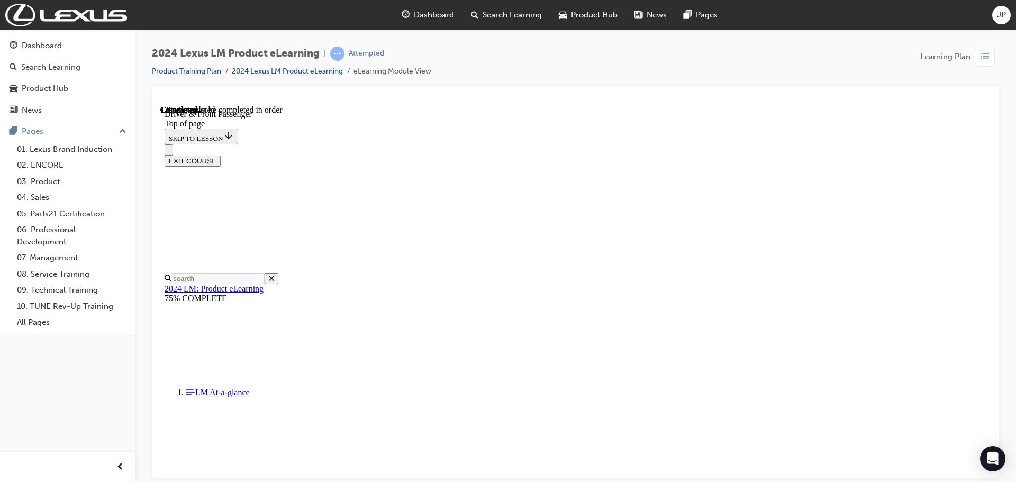
scroll to position [350, 0]
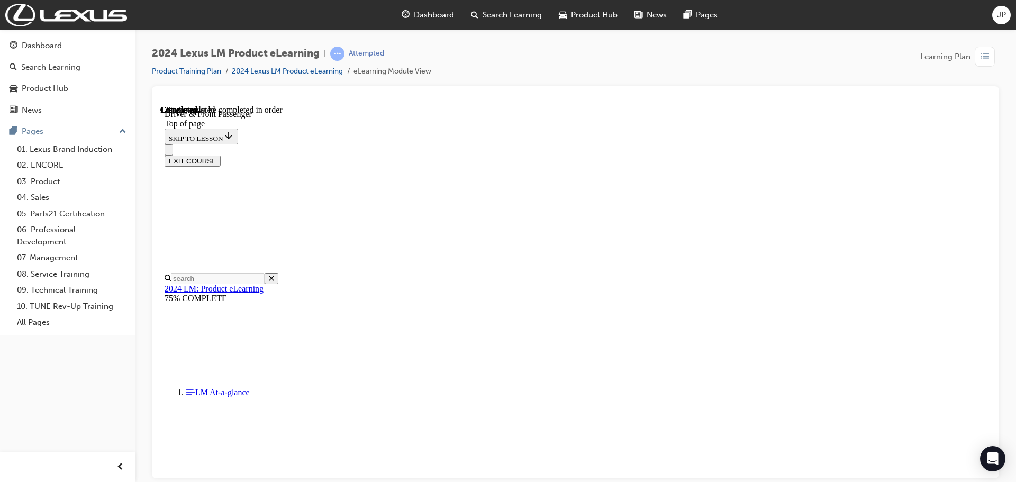
click at [784, 104] on div at bounding box center [575, 100] width 830 height 11
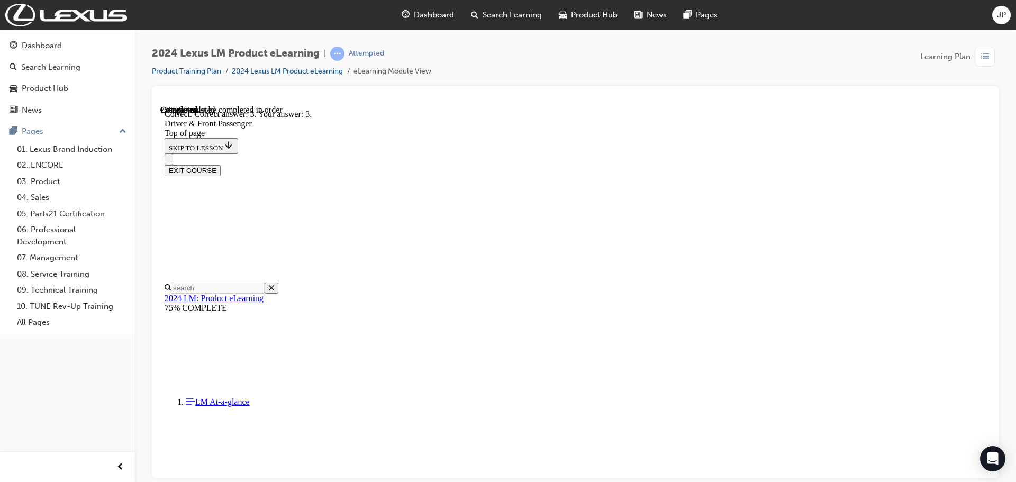
scroll to position [1919, 0]
